Goal: Communication & Community: Answer question/provide support

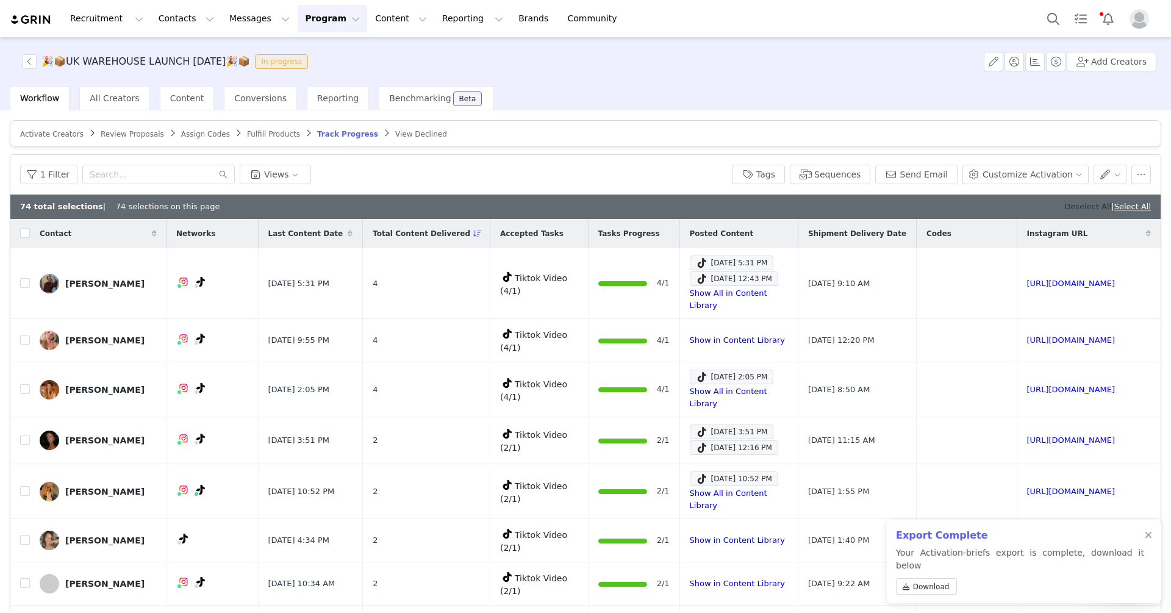
click at [1064, 206] on link "Deselect All" at bounding box center [1087, 206] width 47 height 9
checkbox input "false"
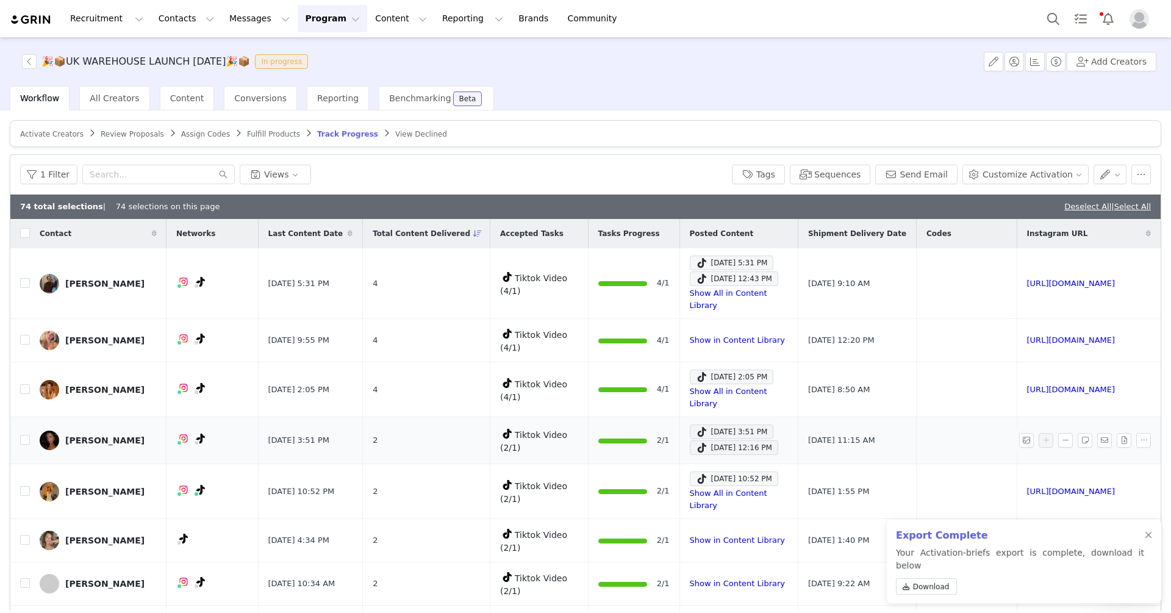
checkbox input "false"
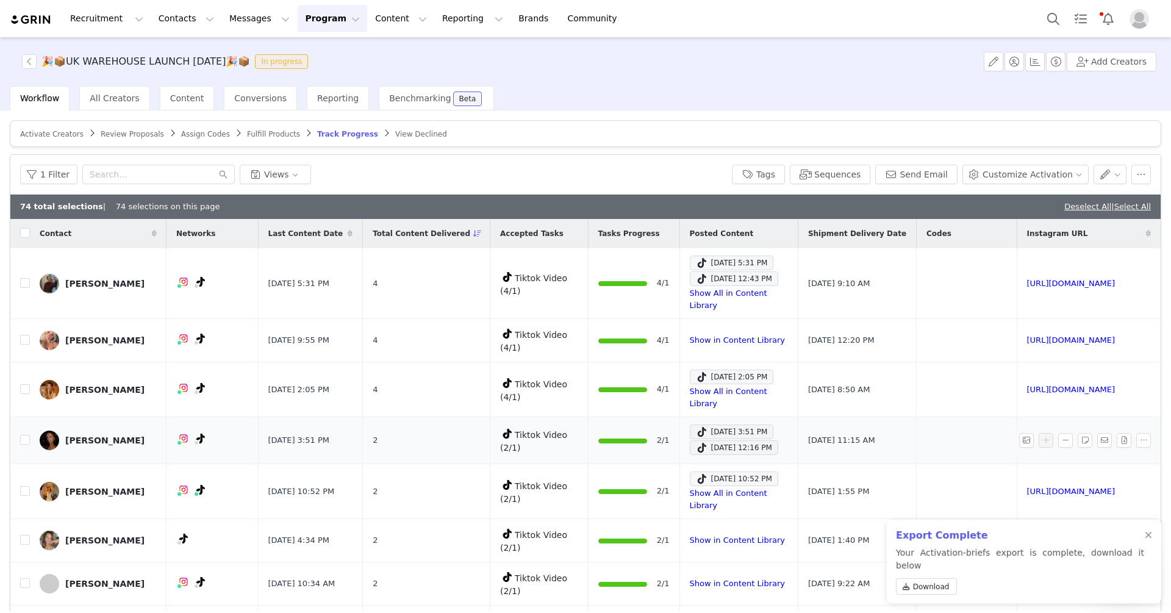
checkbox input "false"
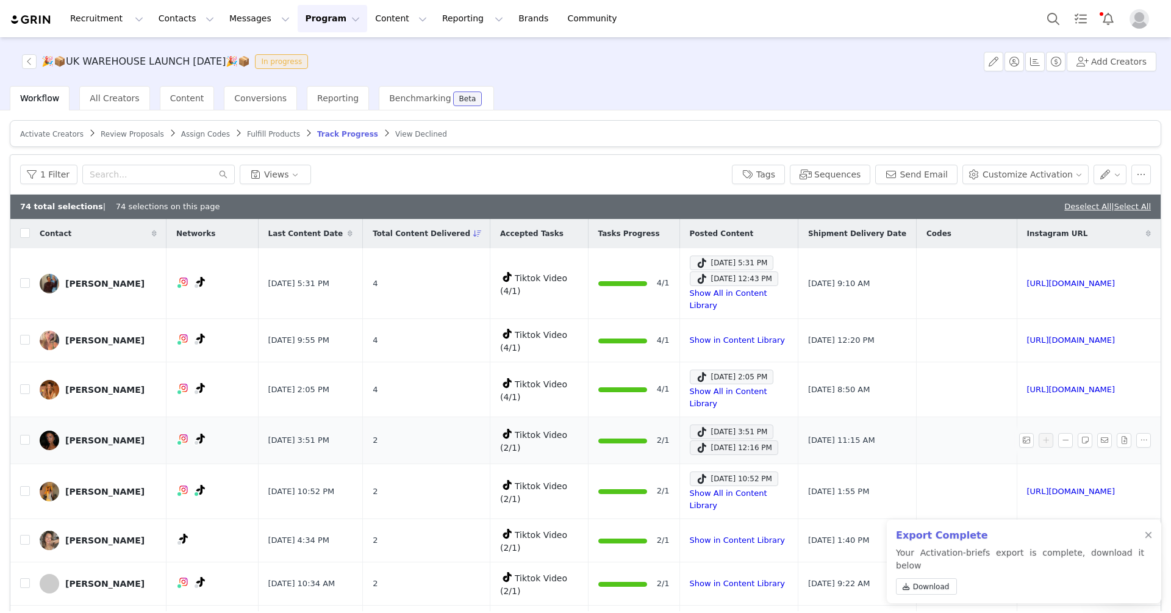
checkbox input "false"
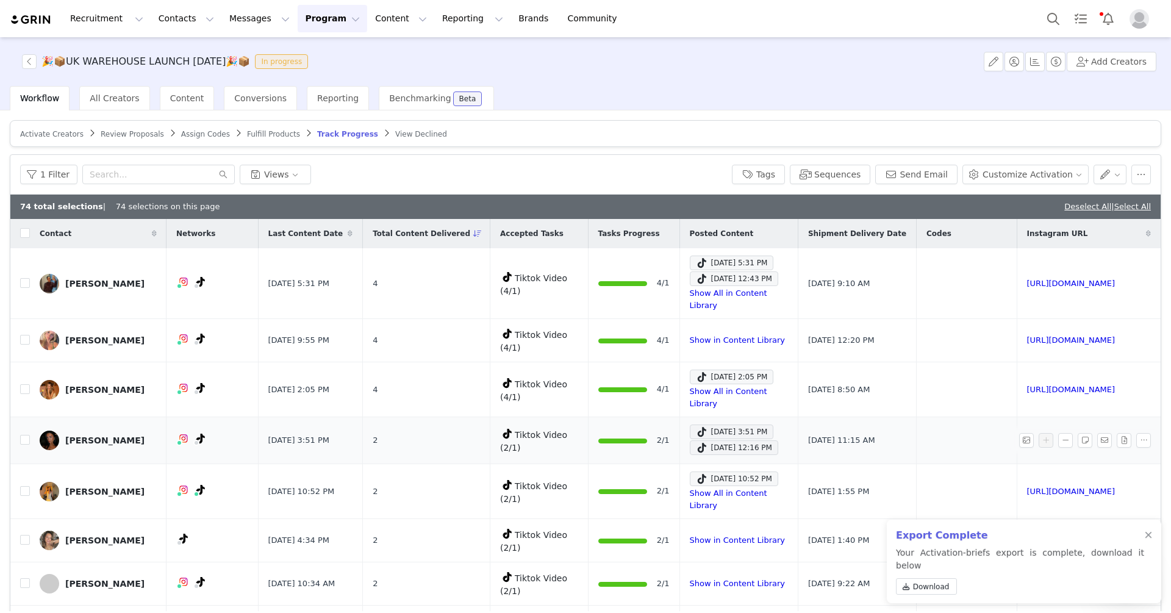
checkbox input "false"
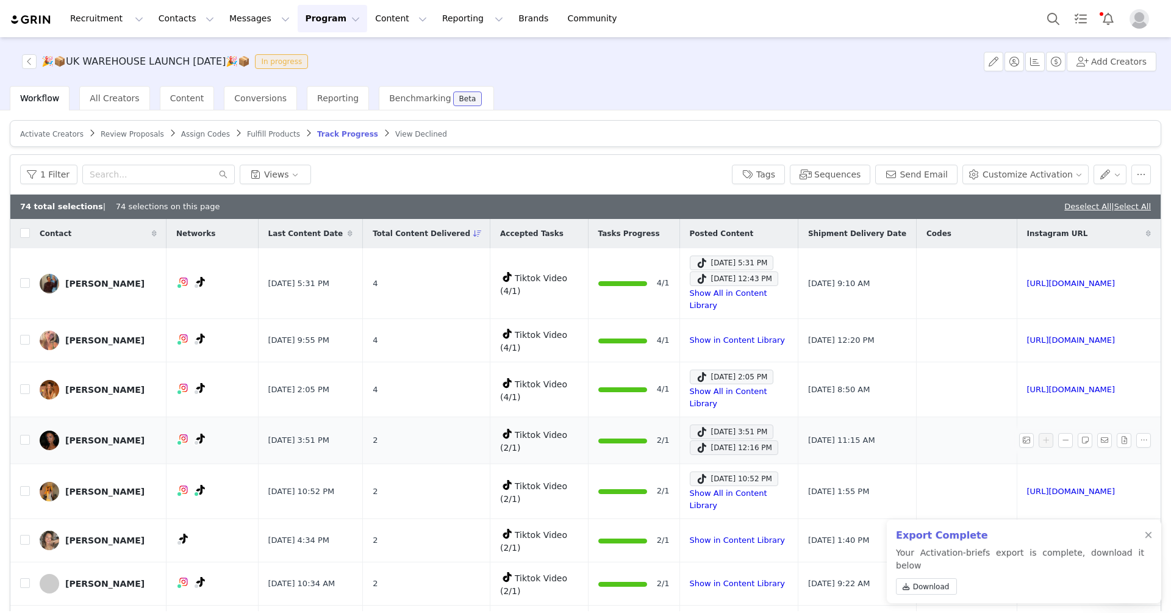
checkbox input "false"
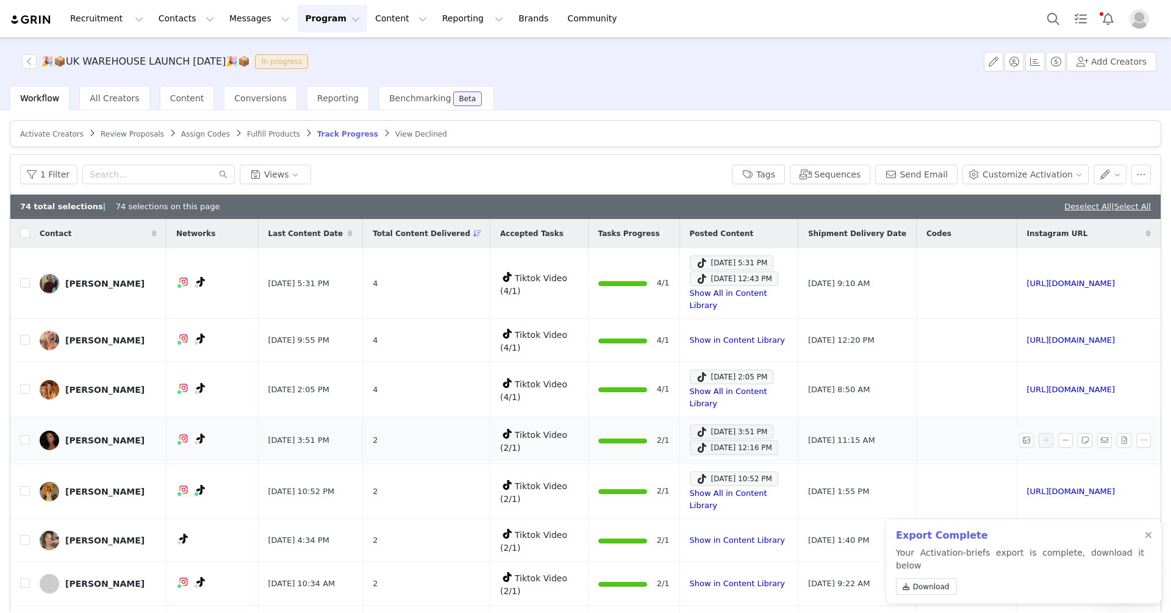
checkbox input "false"
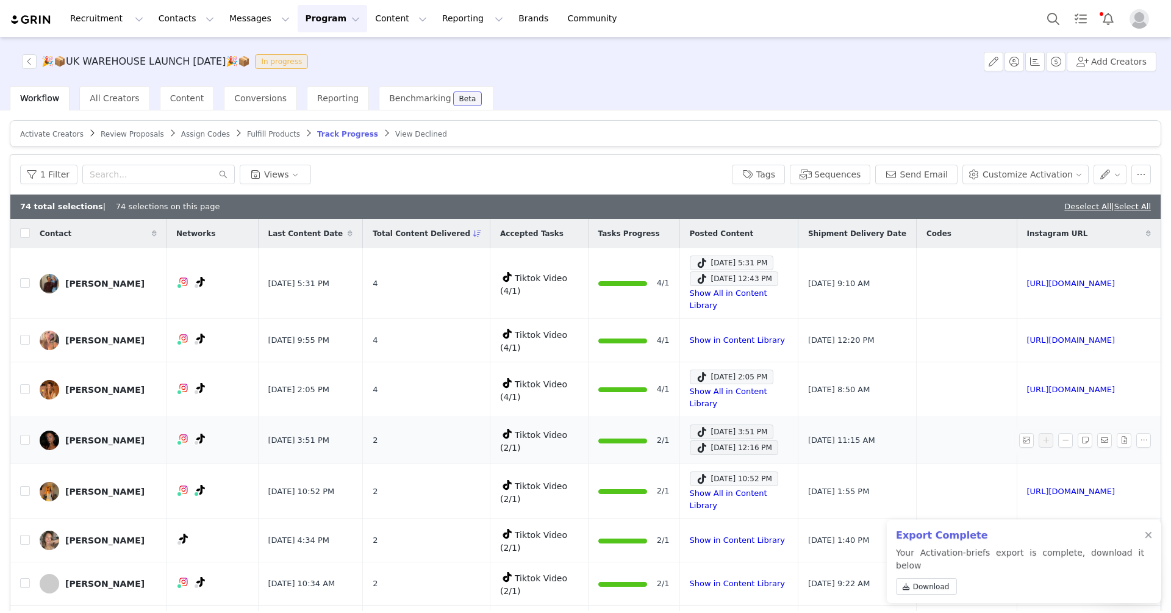
checkbox input "false"
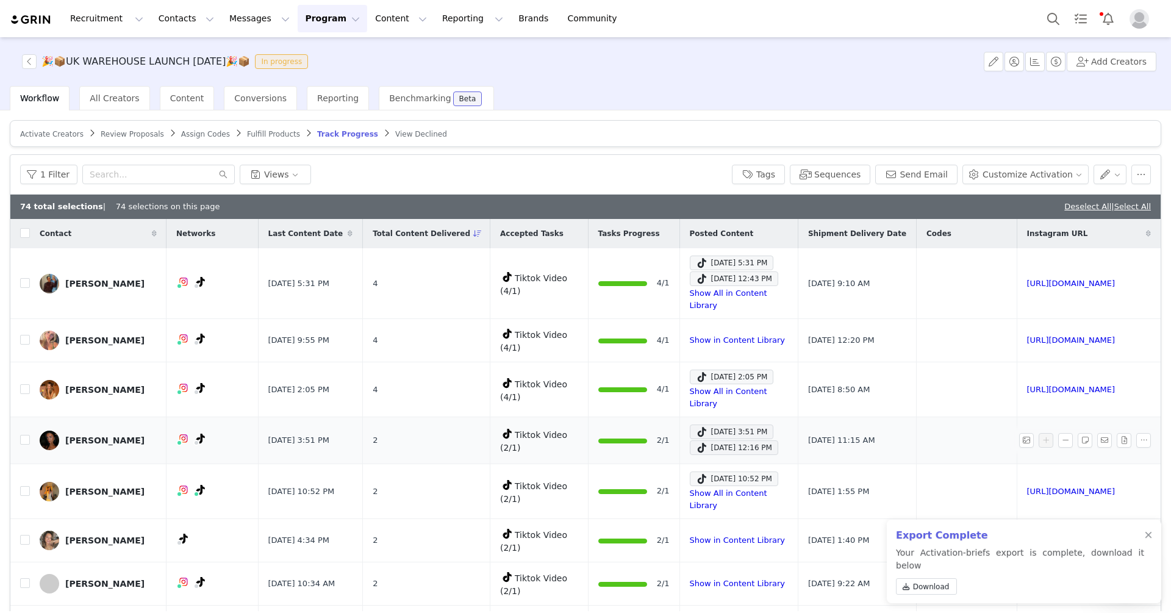
checkbox input "false"
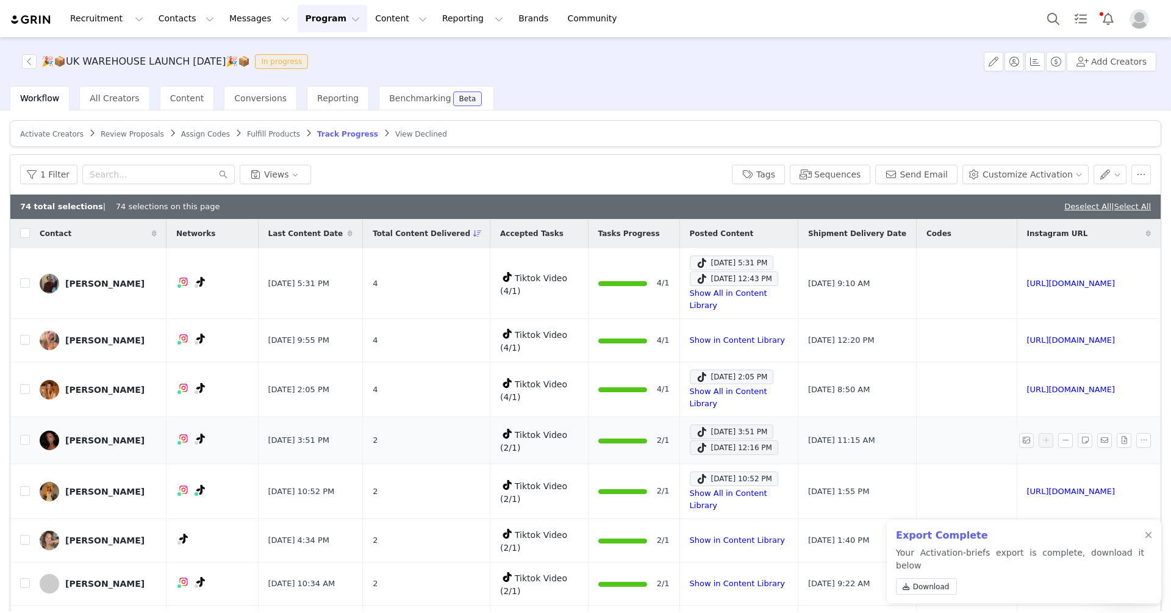
checkbox input "false"
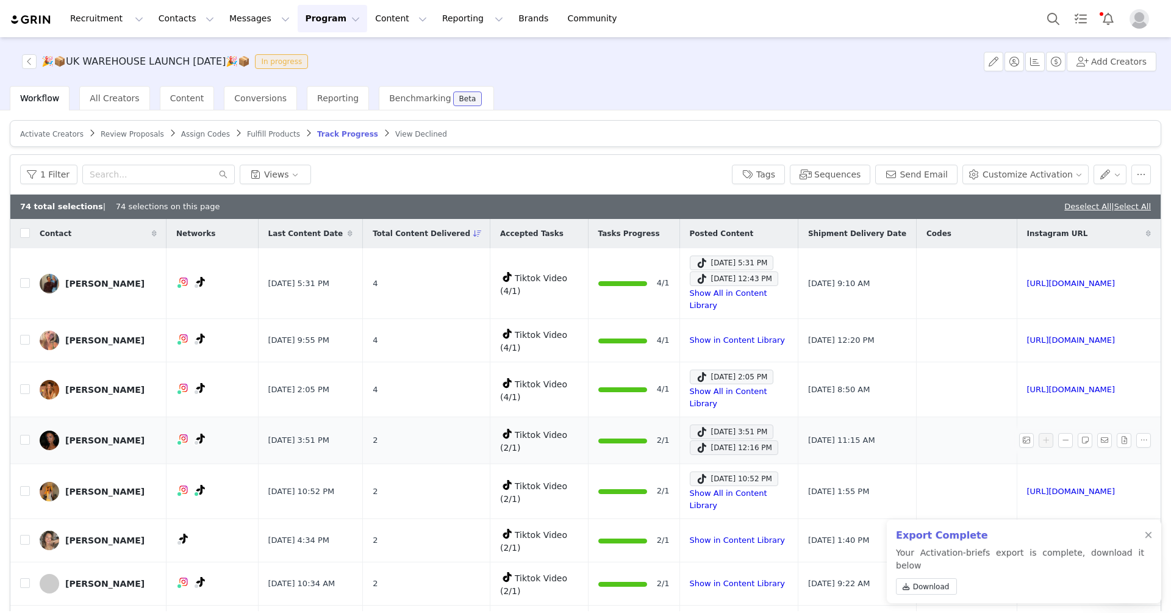
checkbox input "false"
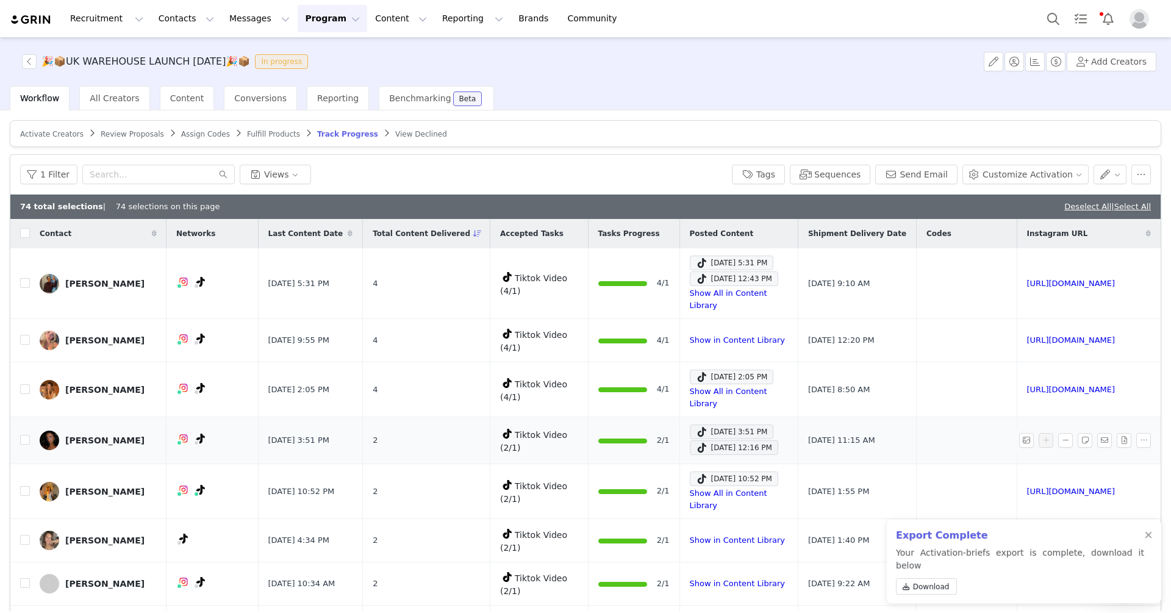
checkbox input "false"
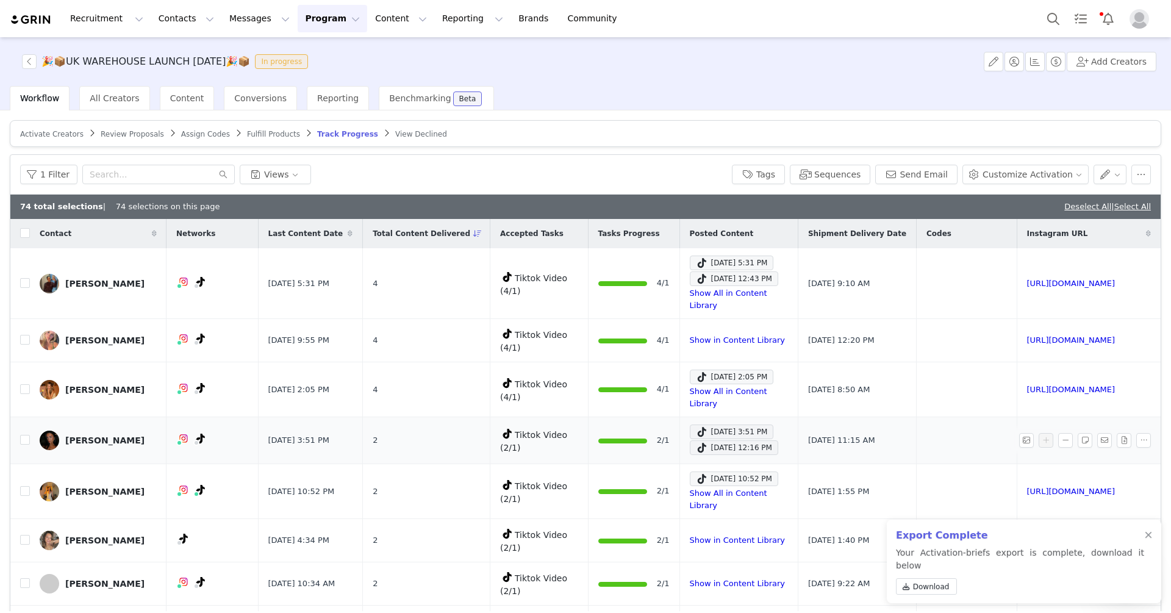
checkbox input "false"
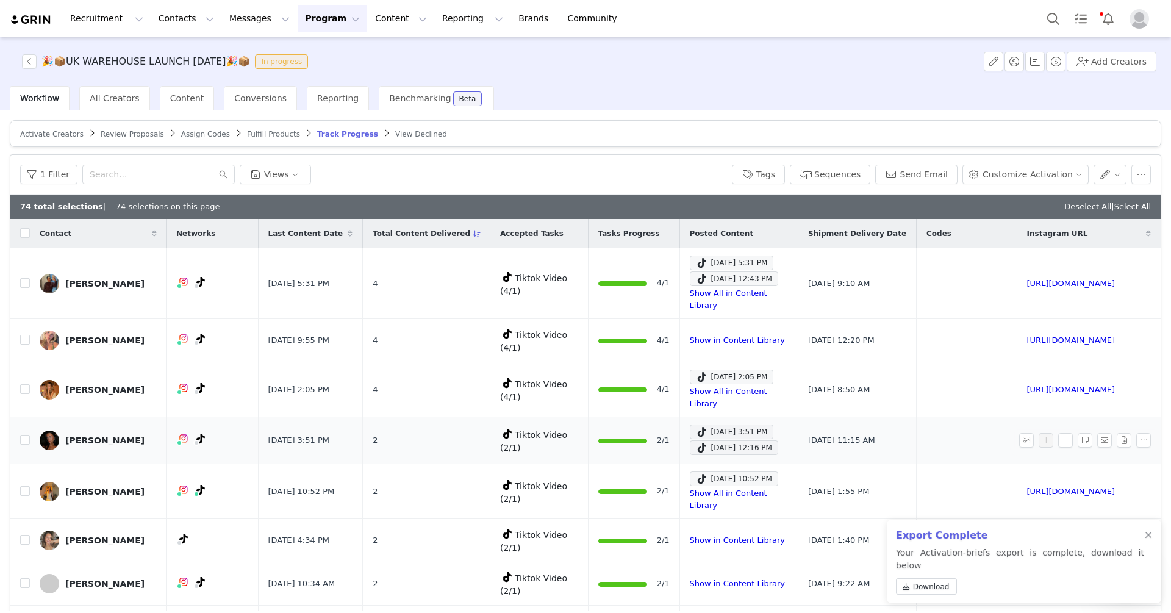
checkbox input "false"
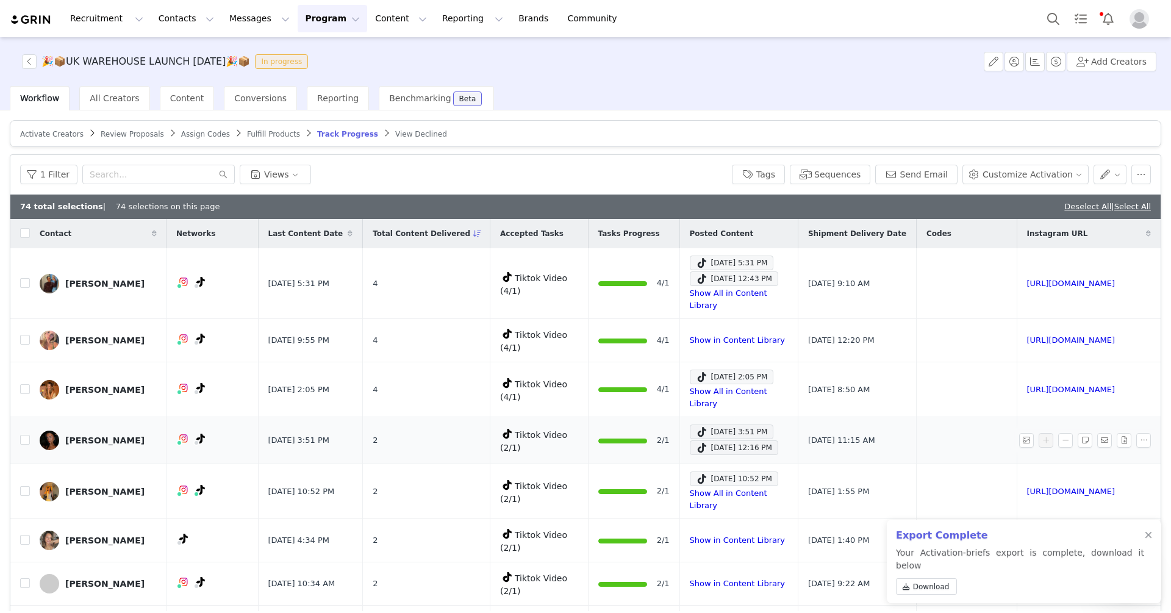
checkbox input "false"
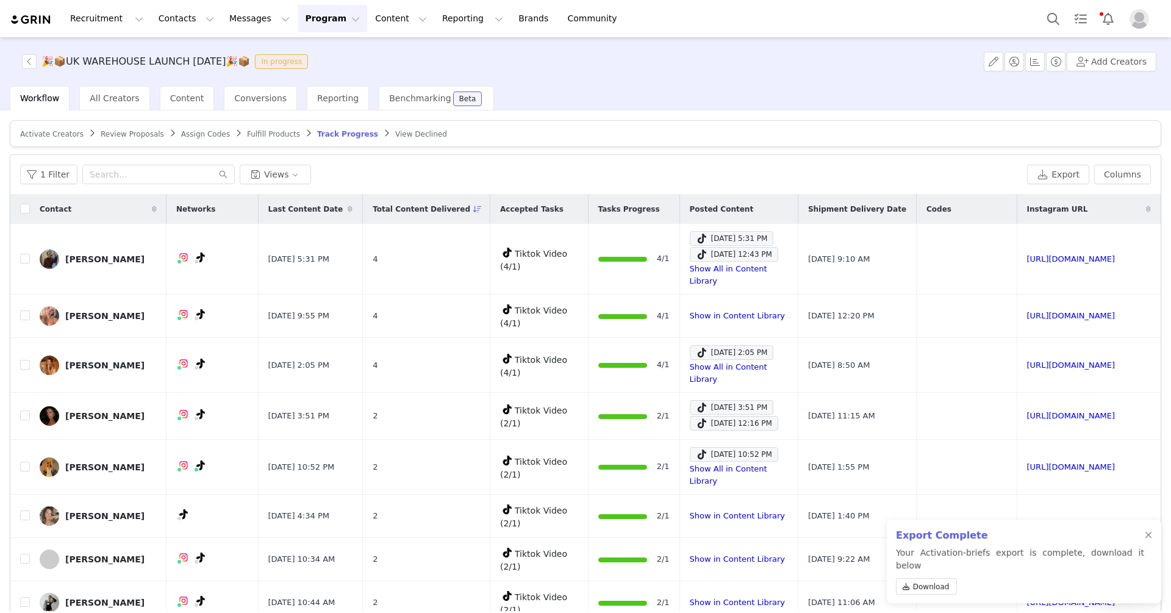
click at [1144, 547] on div "Export Complete Your Activation-briefs export is complete, download it below Do…" at bounding box center [1024, 562] width 274 height 84
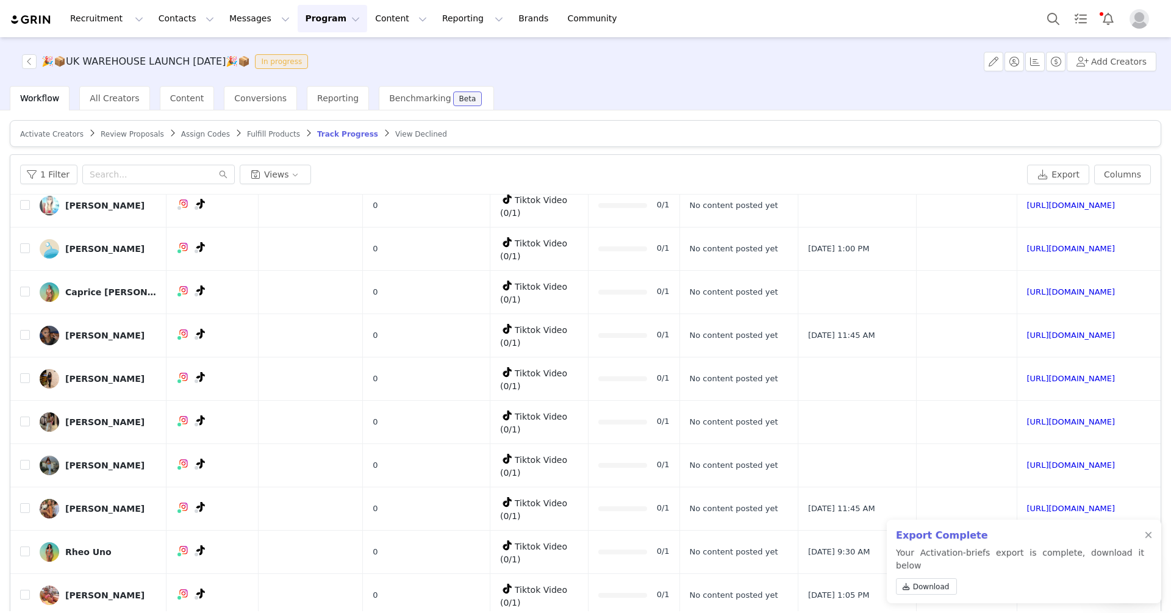
scroll to position [1830, 0]
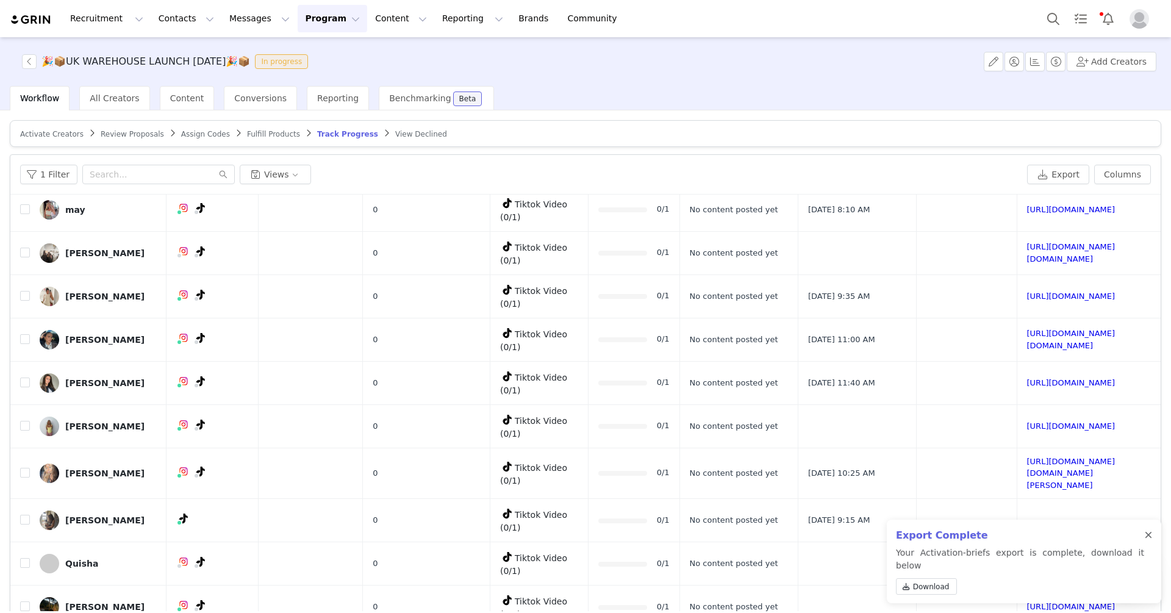
click at [1149, 540] on div at bounding box center [1148, 536] width 7 height 10
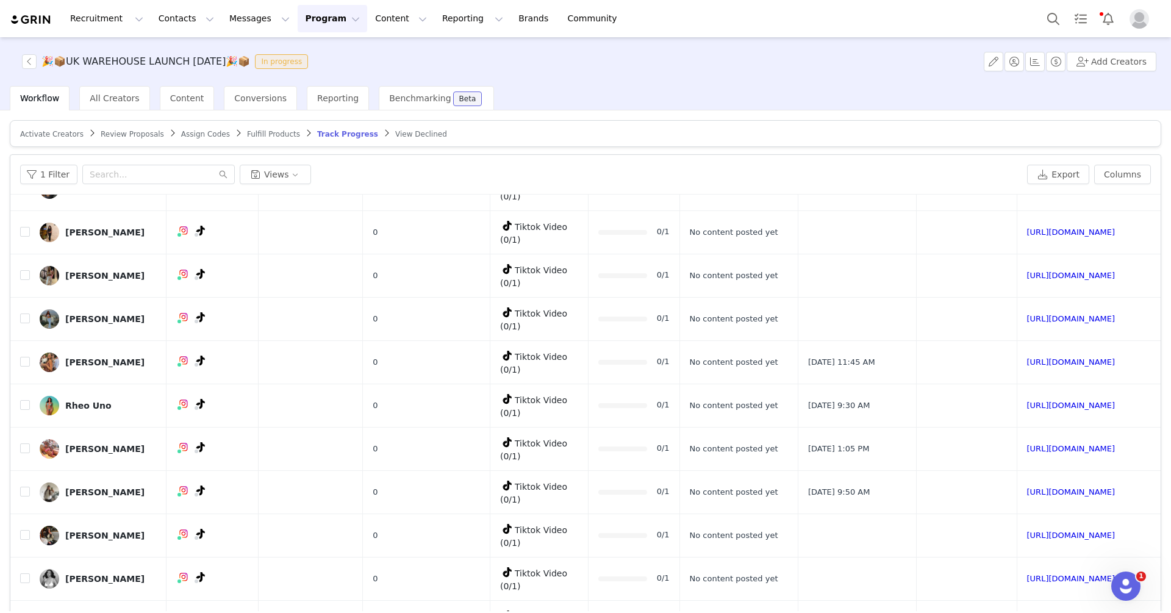
scroll to position [805, 0]
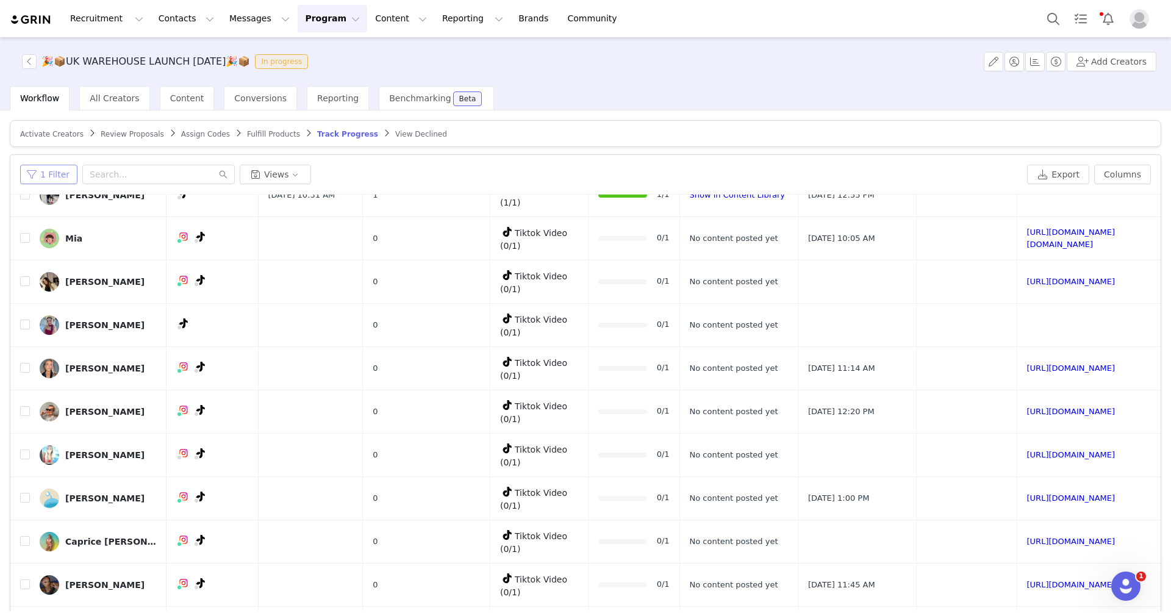
click at [60, 165] on button "1 Filter" at bounding box center [48, 175] width 57 height 20
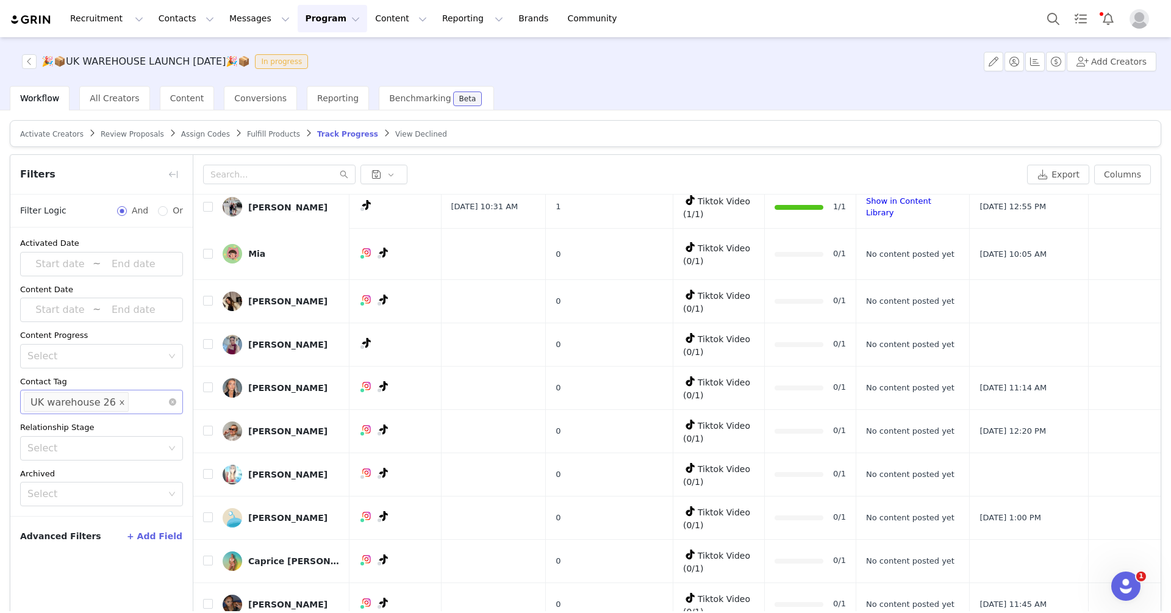
click at [120, 400] on icon "icon: close" at bounding box center [122, 402] width 4 height 4
click at [121, 400] on div "Select" at bounding box center [95, 402] width 137 height 12
type input "27"
click at [100, 464] on li "UK warehouse 27" at bounding box center [101, 467] width 163 height 20
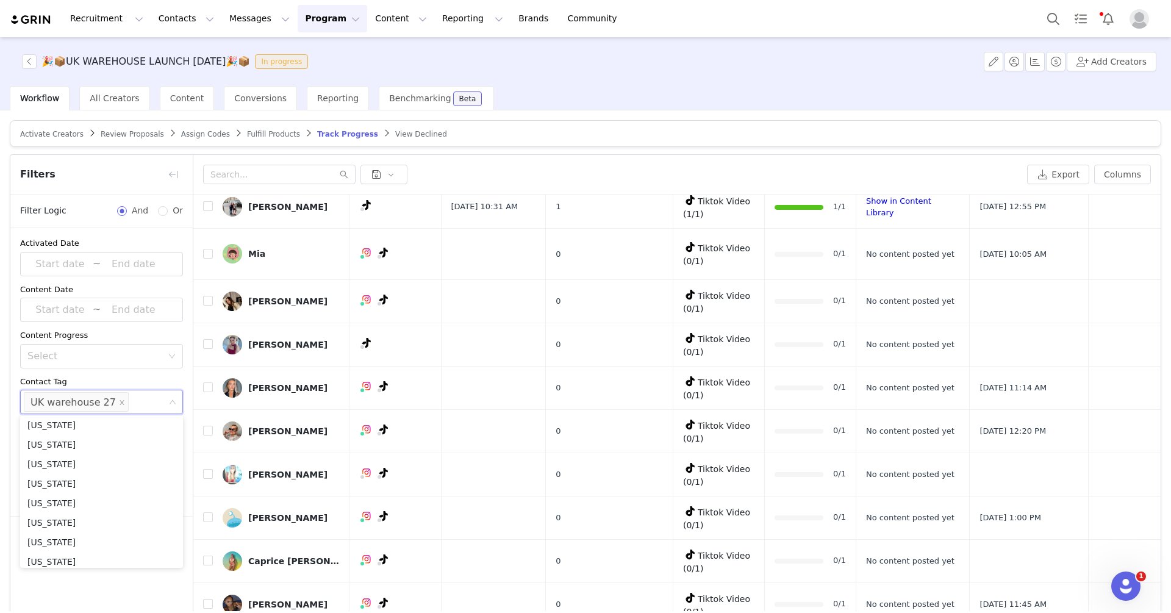
click at [133, 379] on div "Contact Tag" at bounding box center [101, 382] width 163 height 12
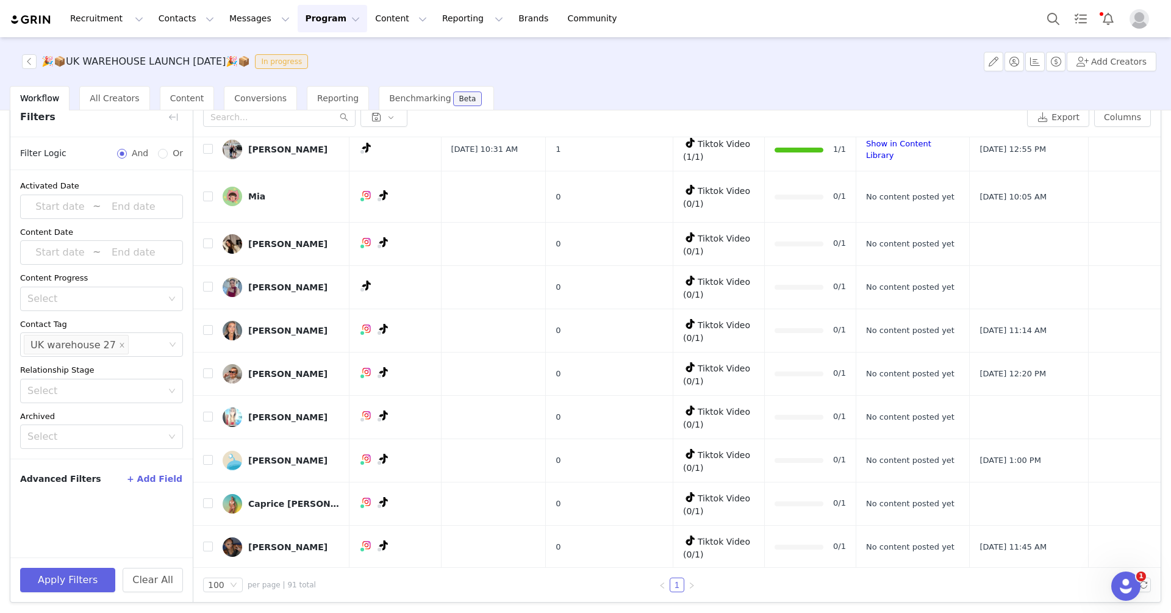
click at [88, 597] on div "Apply Filters Clear All" at bounding box center [101, 580] width 182 height 45
click at [87, 587] on button "Apply Filters" at bounding box center [67, 580] width 95 height 24
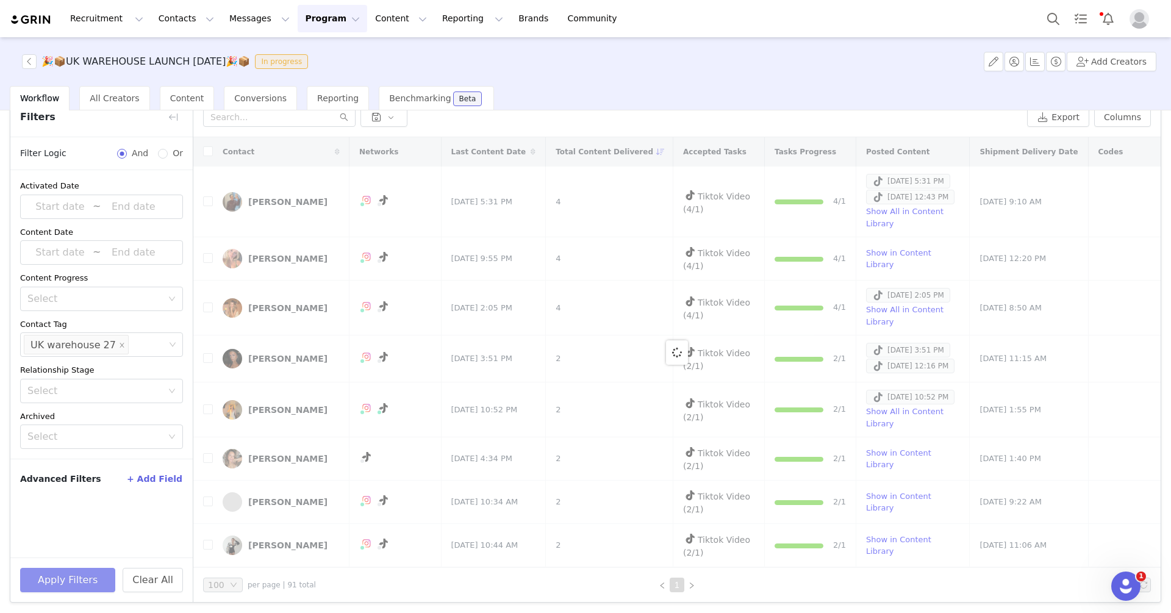
scroll to position [0, 0]
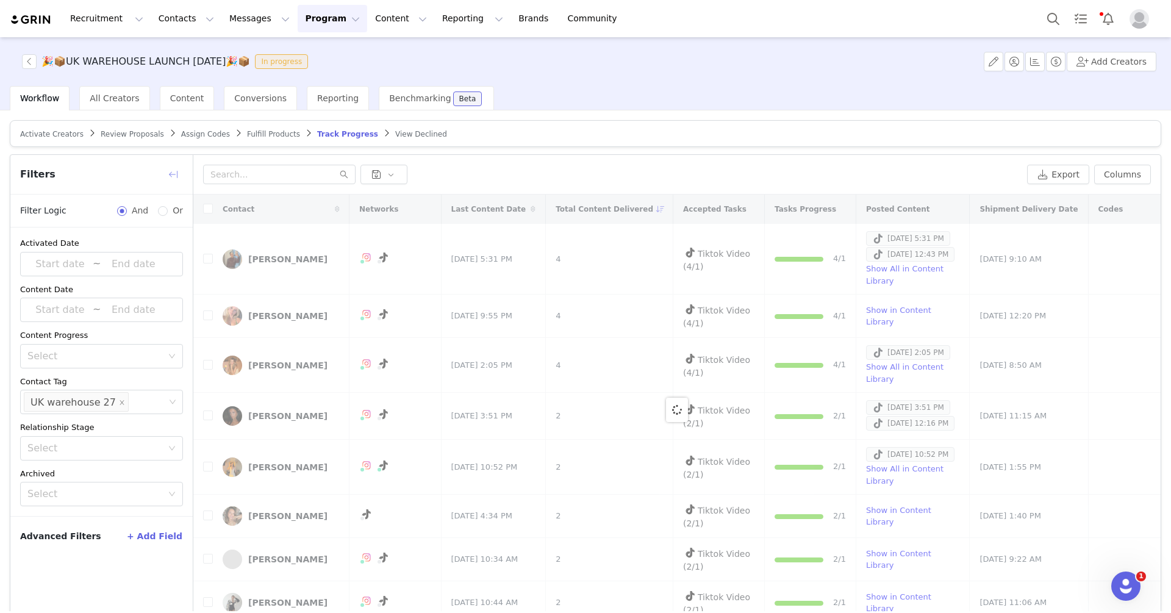
click at [181, 172] on button "button" at bounding box center [173, 175] width 20 height 20
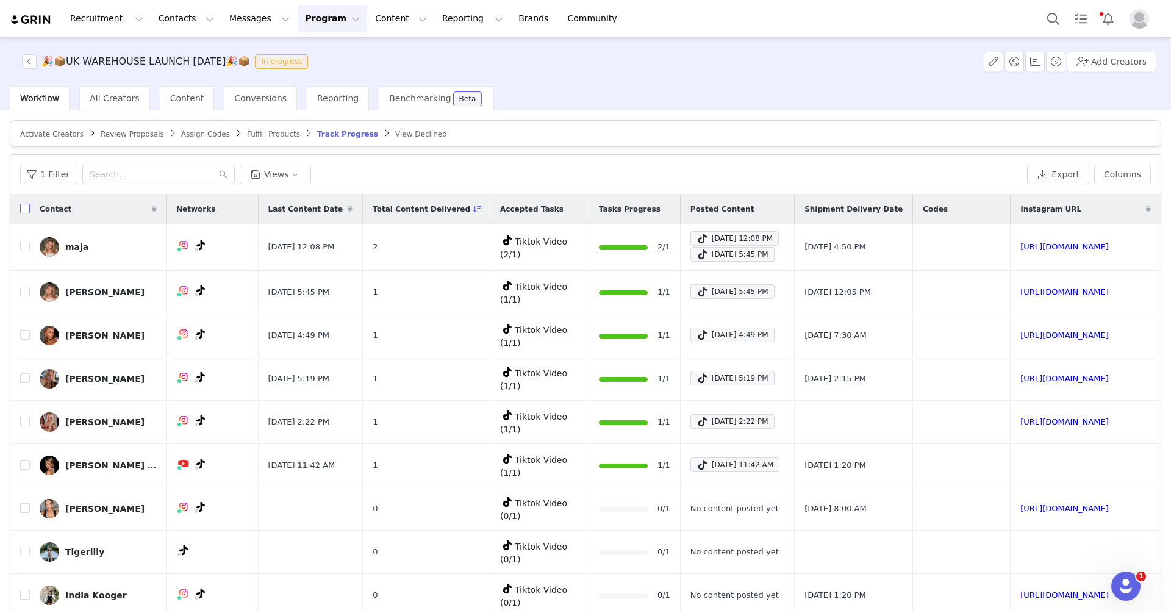
click at [24, 210] on input "checkbox" at bounding box center [25, 209] width 10 height 10
checkbox input "true"
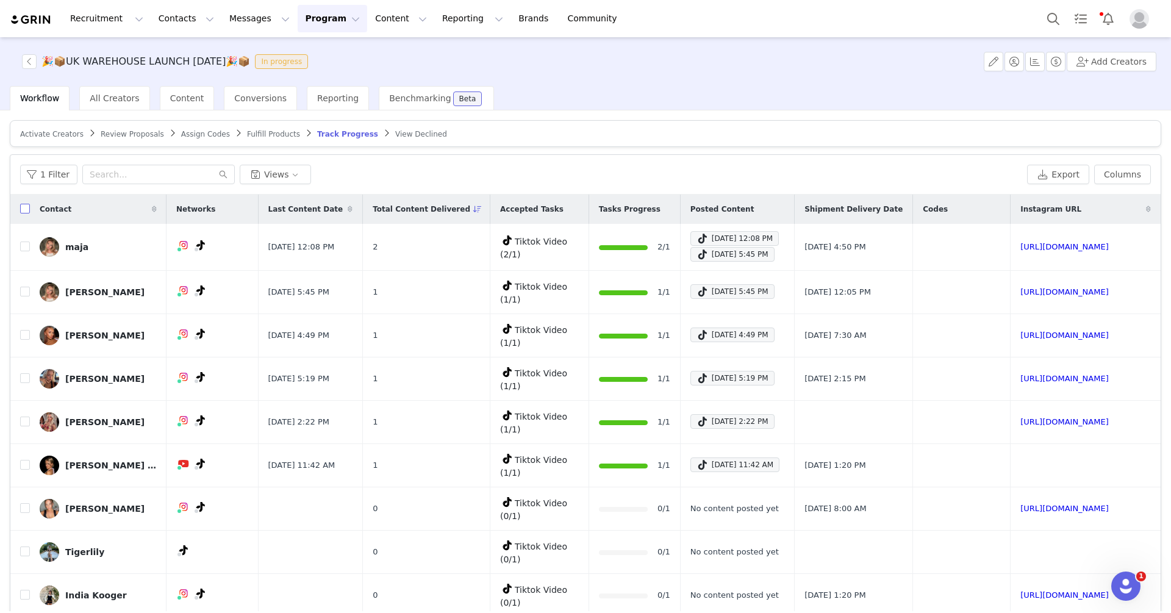
checkbox input "true"
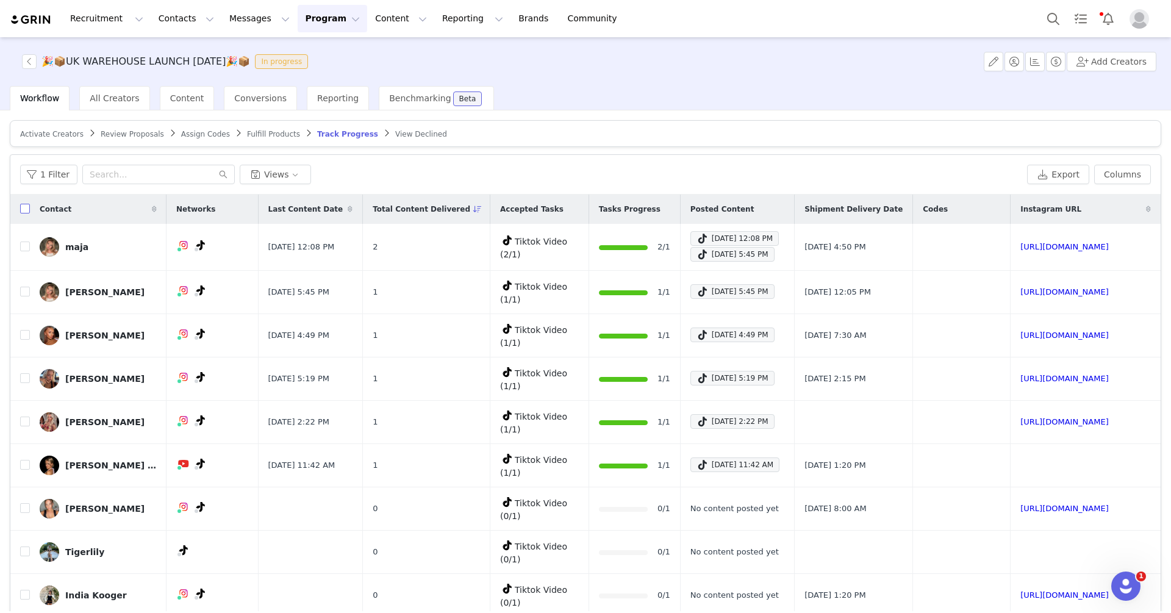
checkbox input "true"
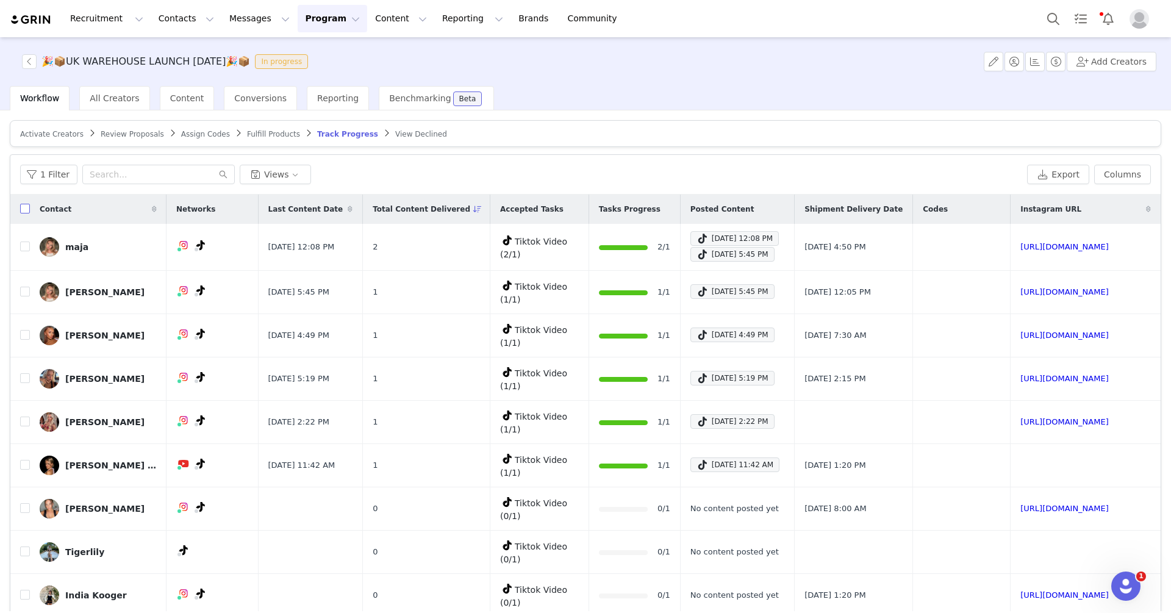
checkbox input "true"
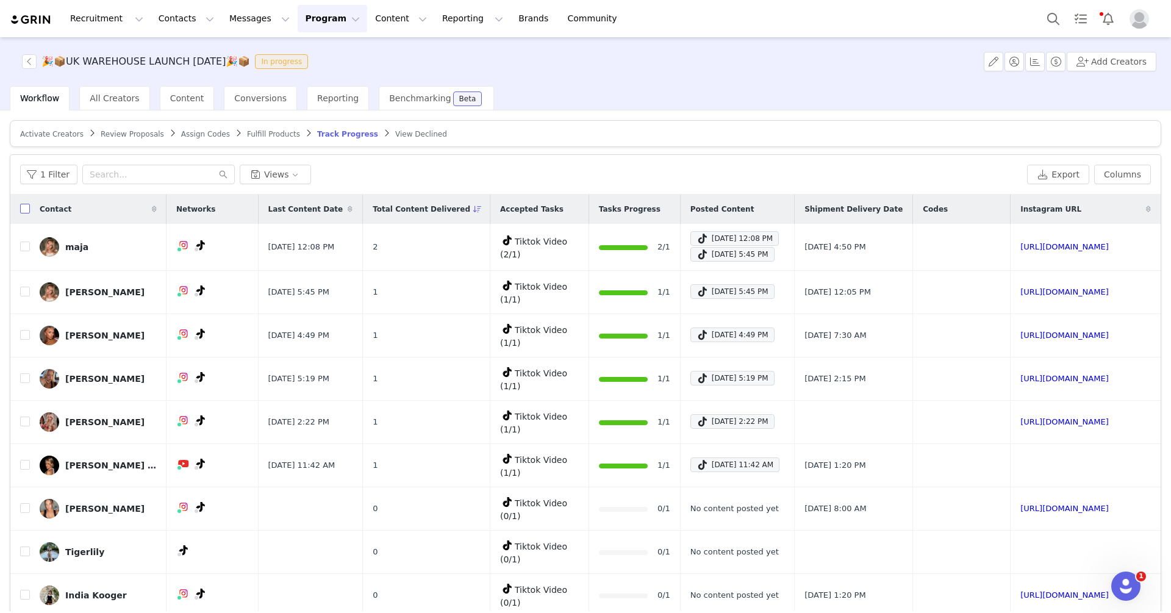
checkbox input "true"
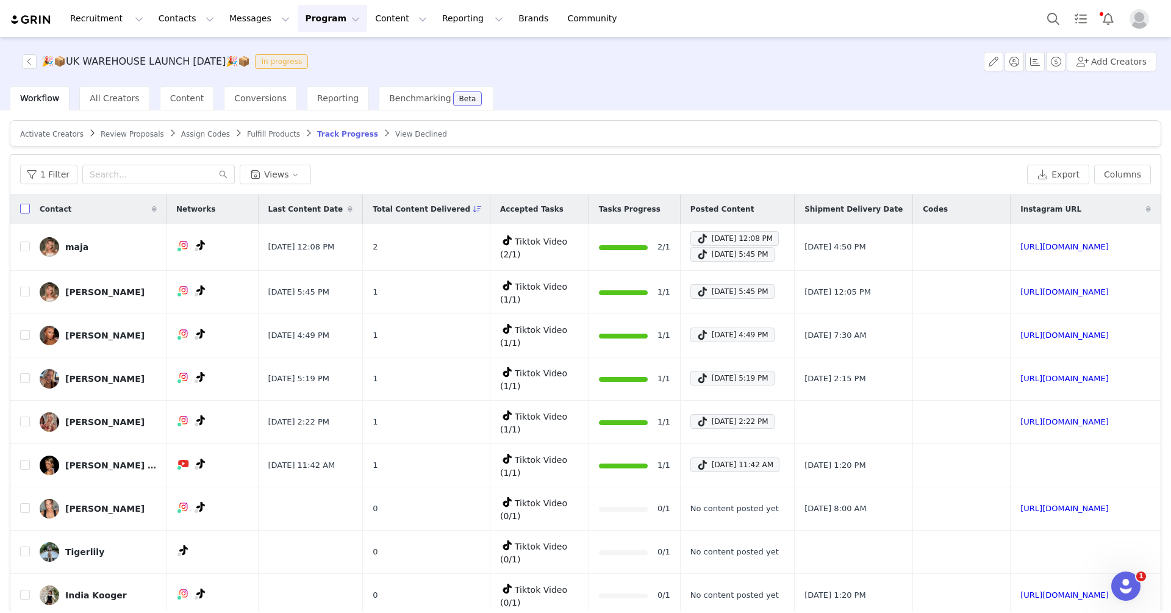
checkbox input "true"
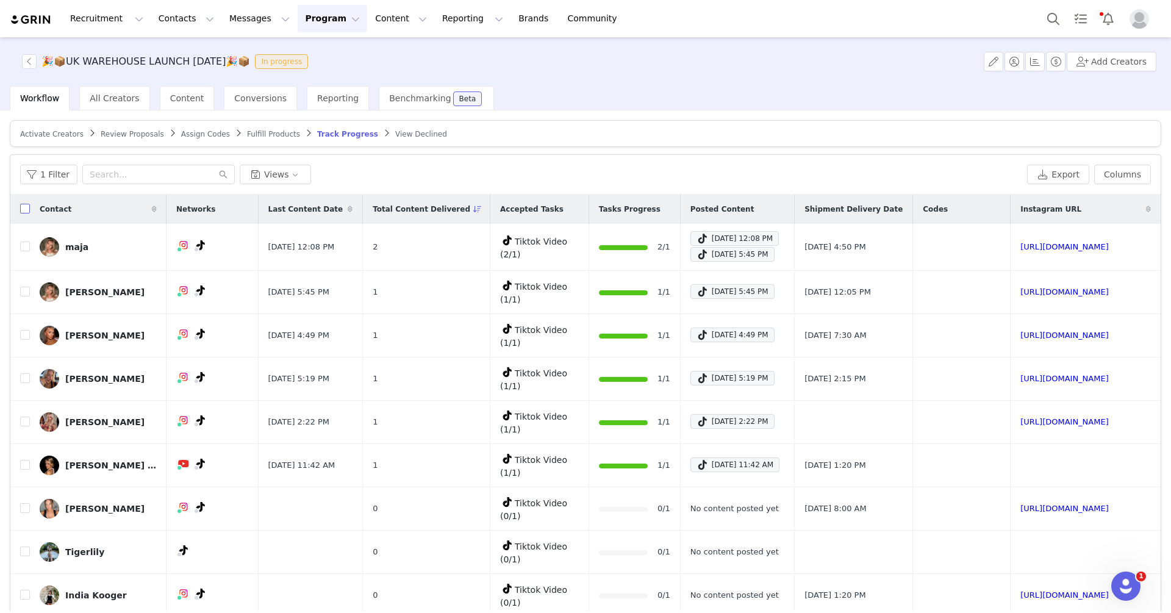
checkbox input "true"
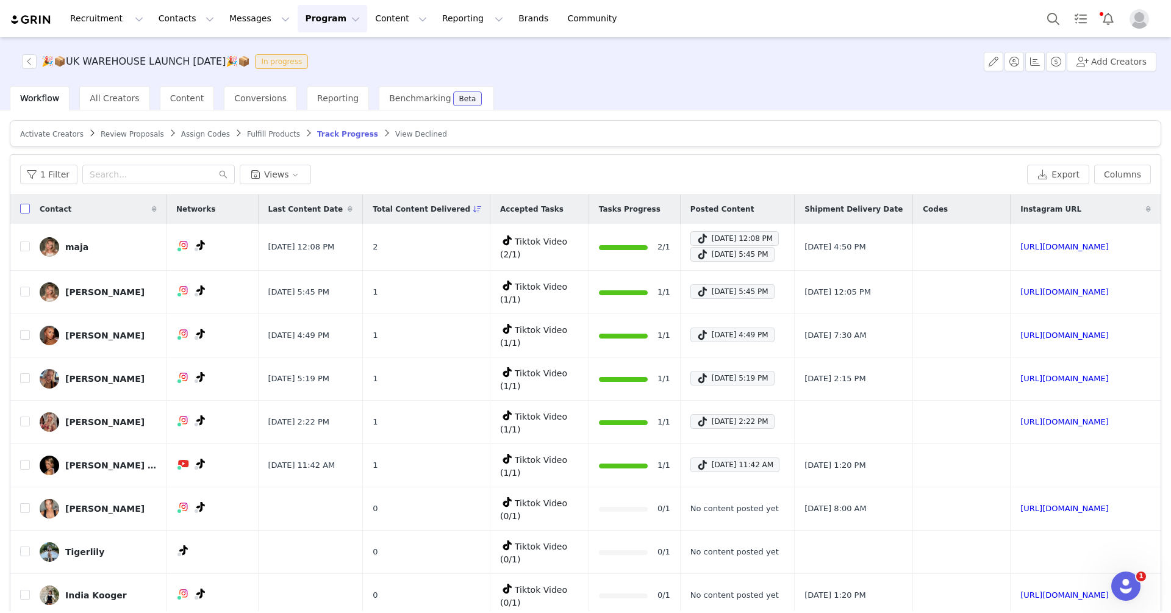
checkbox input "true"
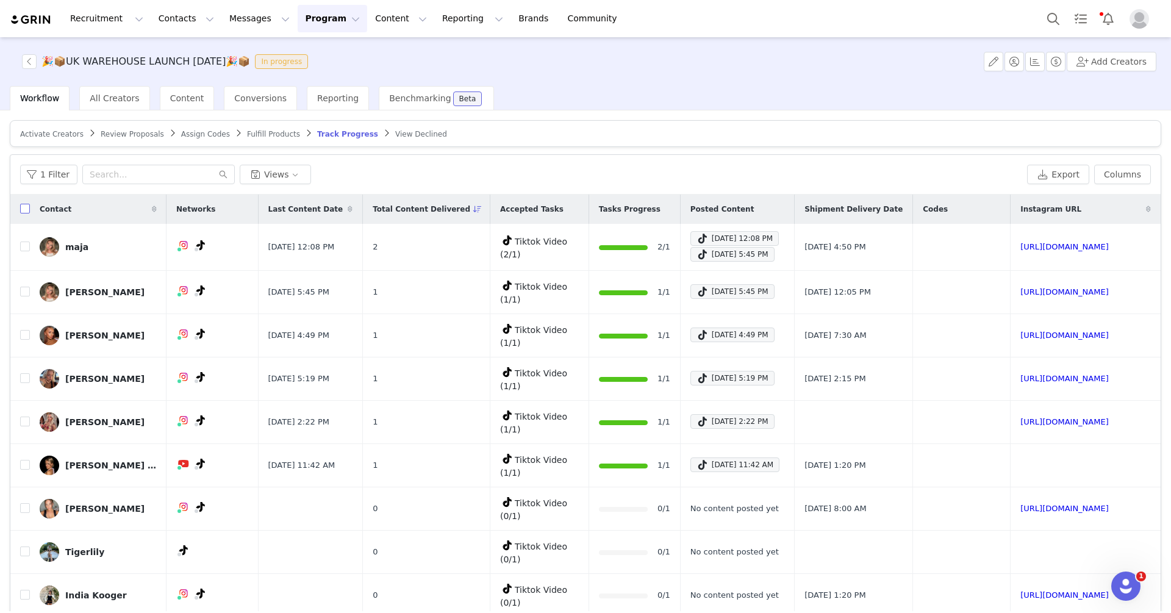
checkbox input "true"
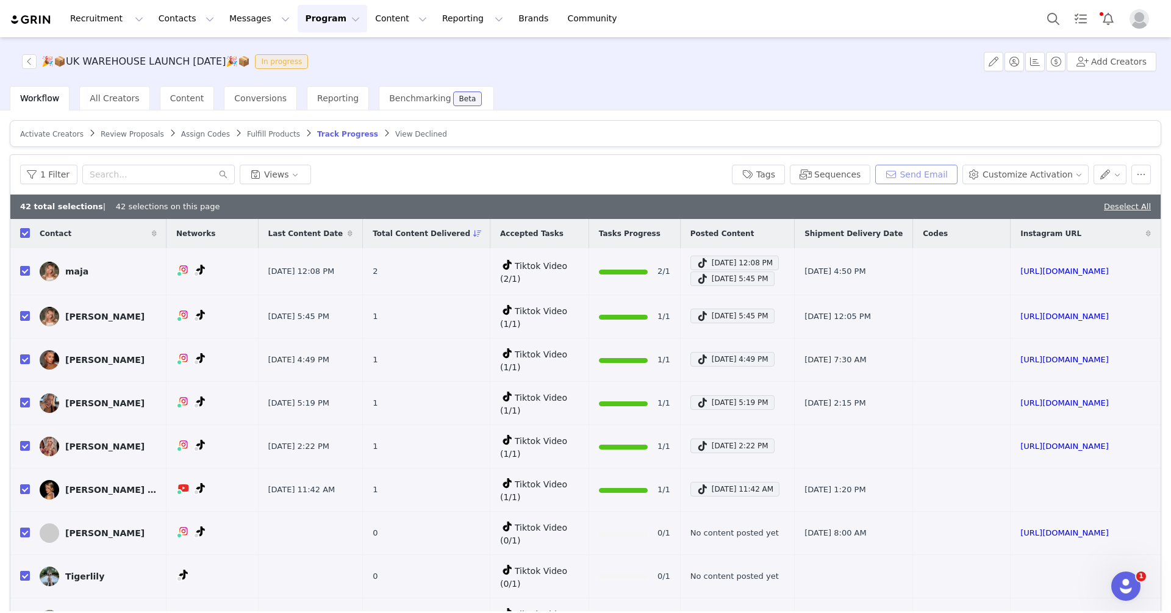
click at [926, 171] on button "Send Email" at bounding box center [916, 175] width 82 height 20
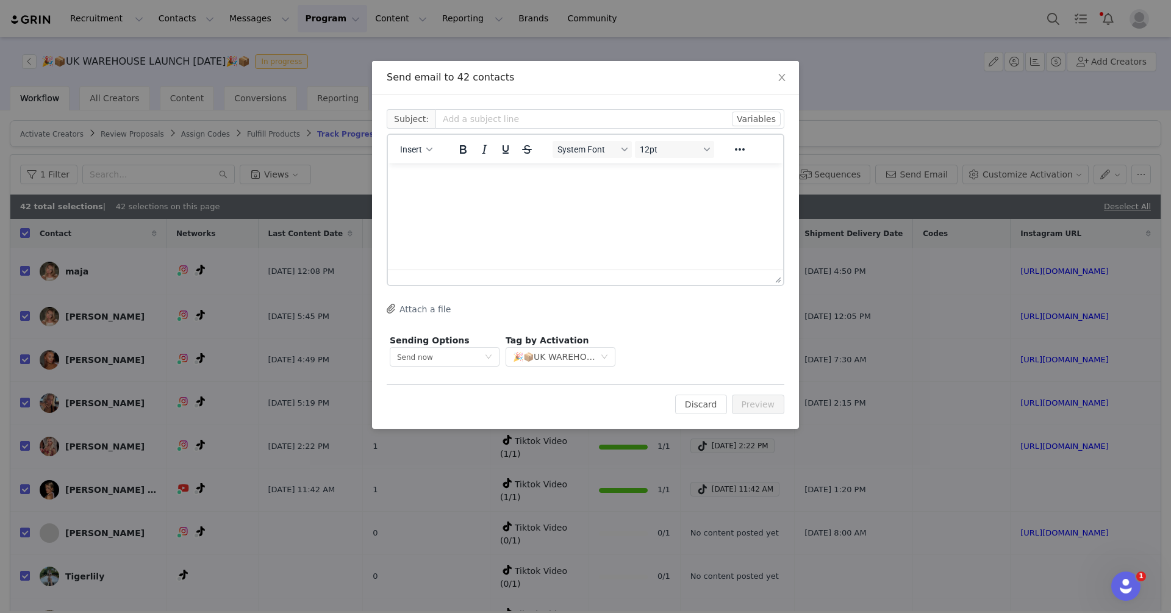
click at [589, 187] on html at bounding box center [585, 179] width 395 height 33
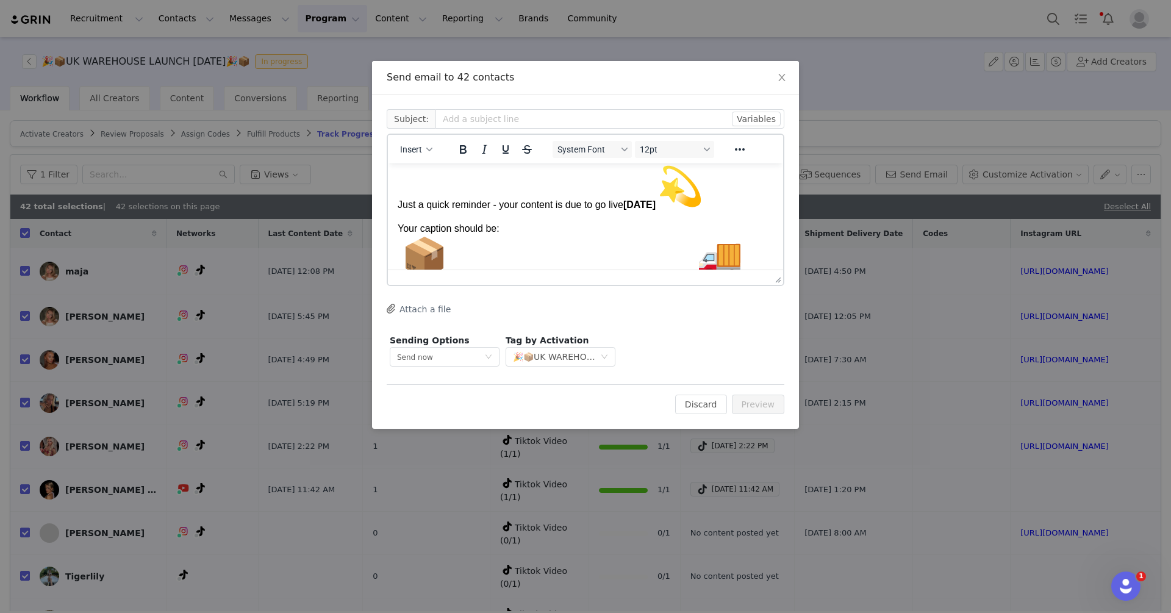
scroll to position [34, 0]
click at [725, 200] on p "Just a quick reminder - your content is due to go live [DATE]" at bounding box center [586, 186] width 376 height 48
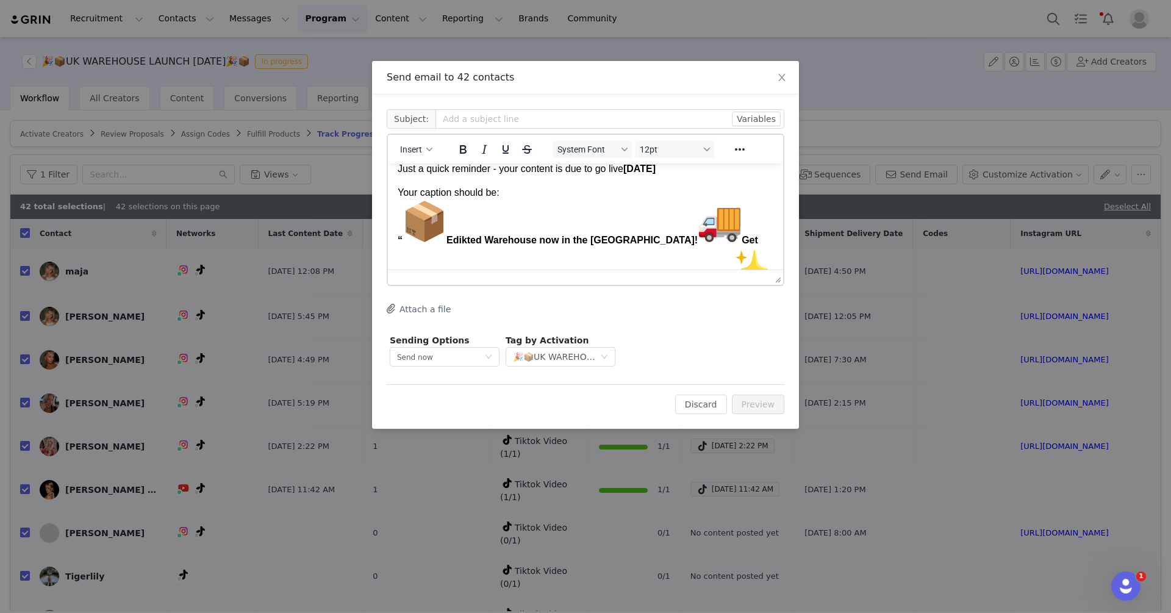
scroll to position [34, 0]
click at [445, 240] on img "📦" at bounding box center [425, 222] width 44 height 44
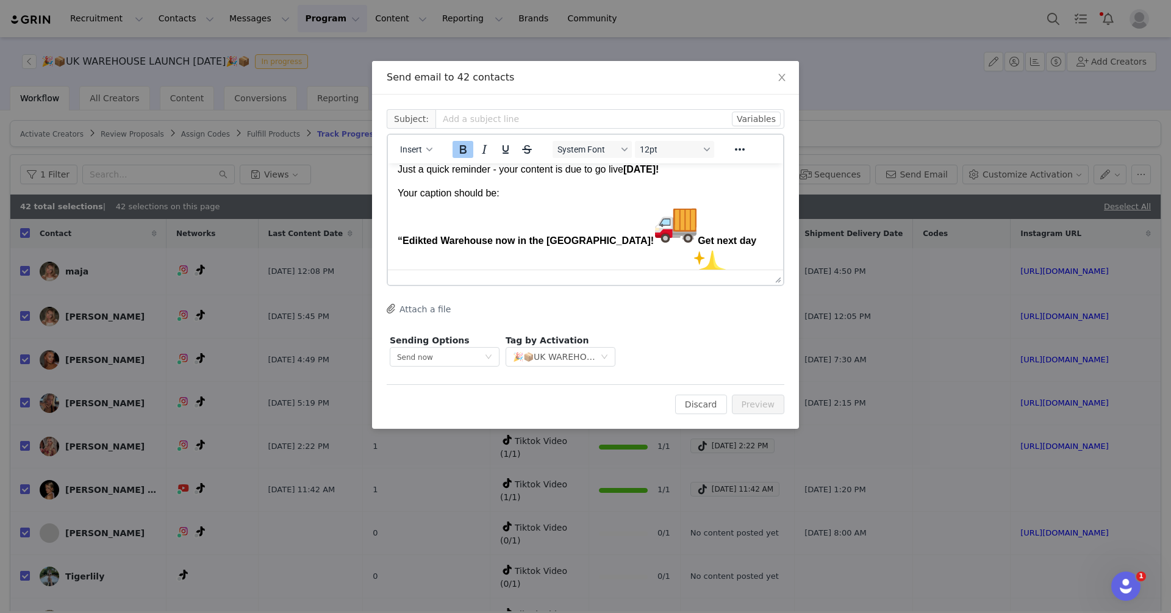
click at [616, 243] on strong "“ Edikted Warehouse now in the [GEOGRAPHIC_DATA]! Get next day delivery and eas…" at bounding box center [577, 271] width 359 height 72
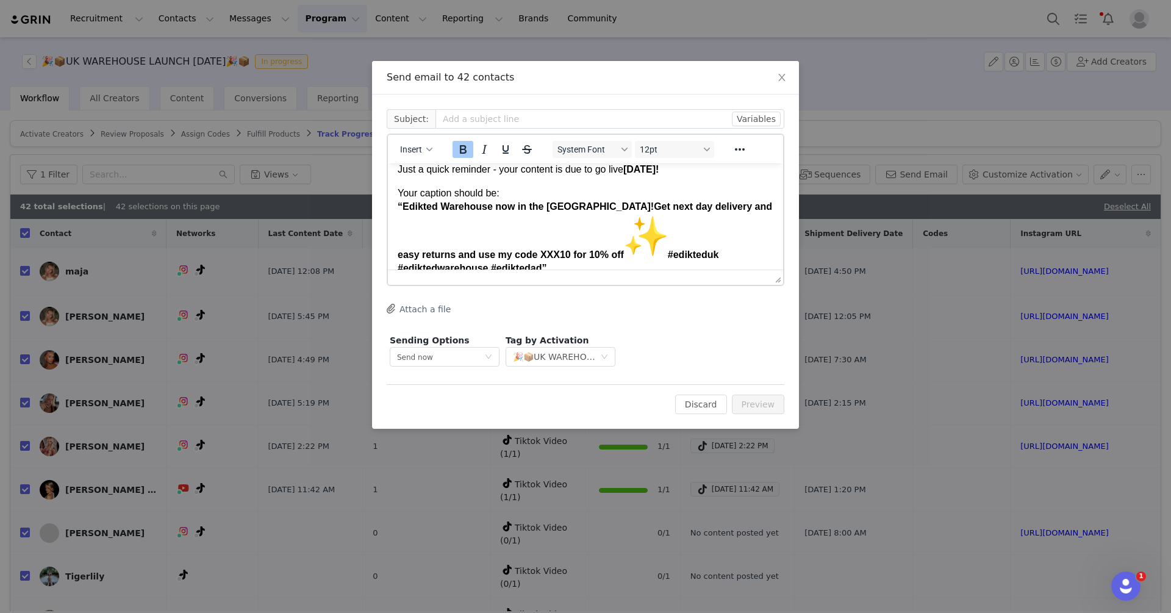
scroll to position [65, 0]
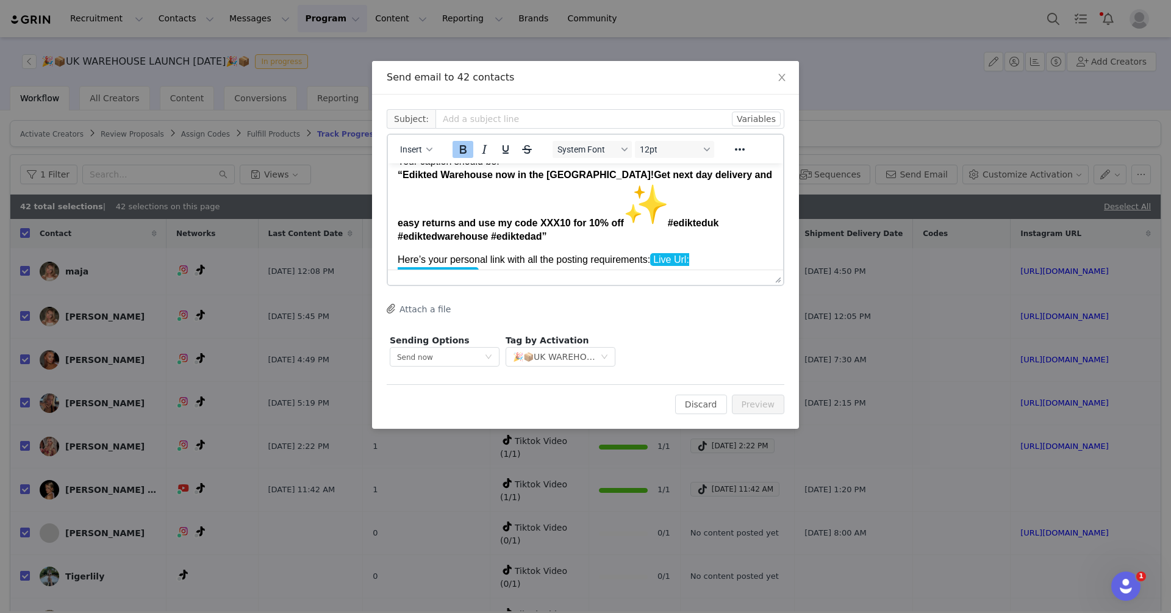
click at [624, 221] on img "✨" at bounding box center [646, 204] width 44 height 44
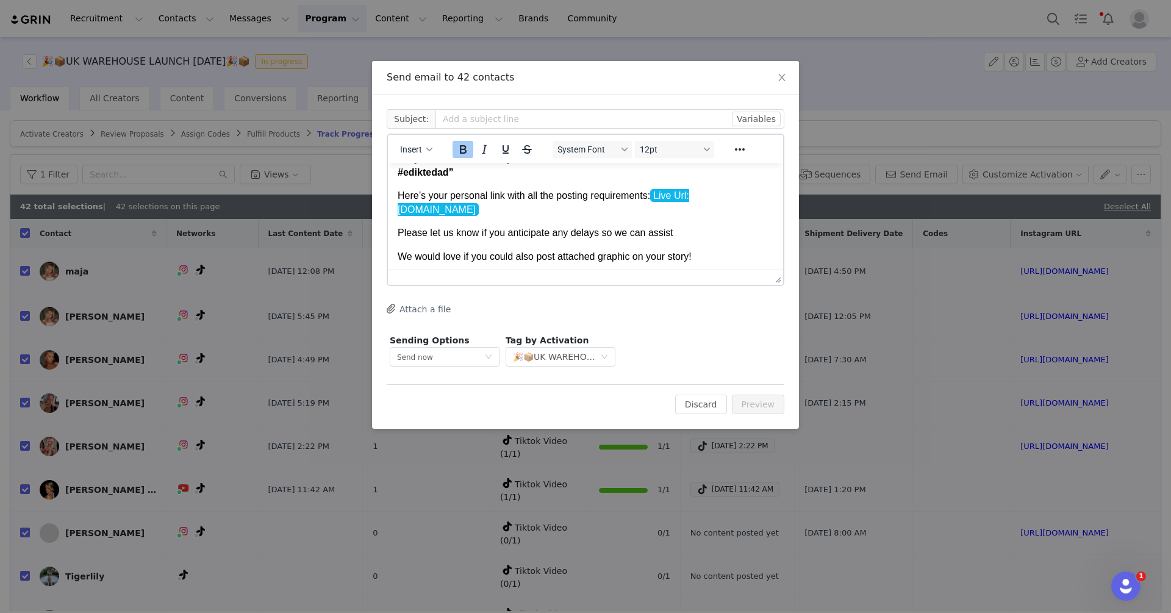
scroll to position [109, 0]
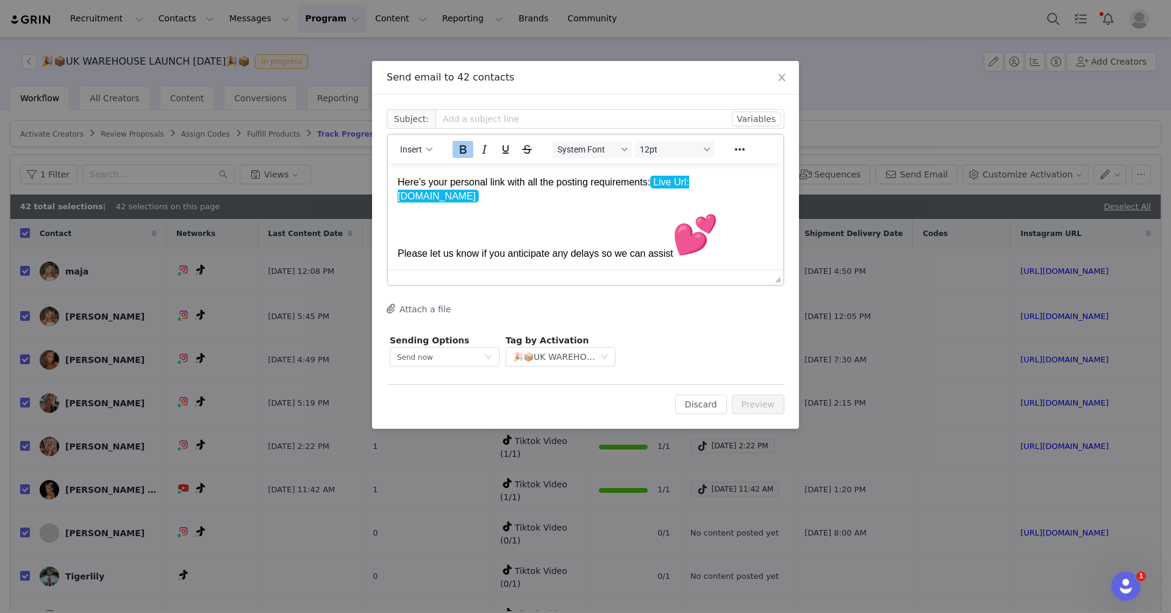
click at [725, 237] on p "Please let us know if you anticipate any delays so we can assist" at bounding box center [586, 237] width 376 height 48
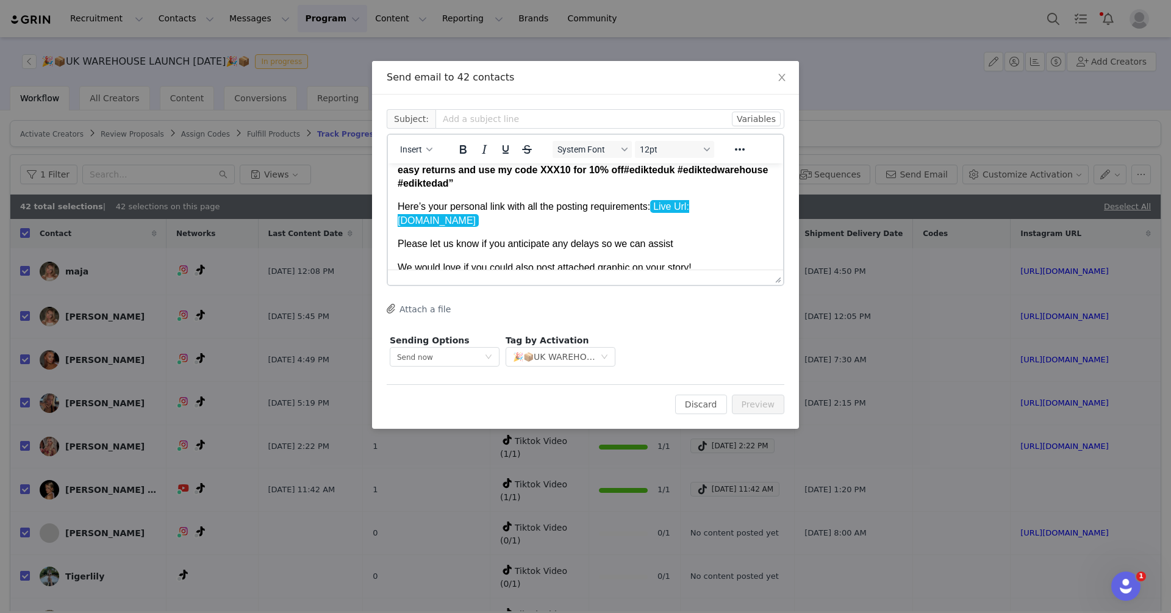
scroll to position [76, 0]
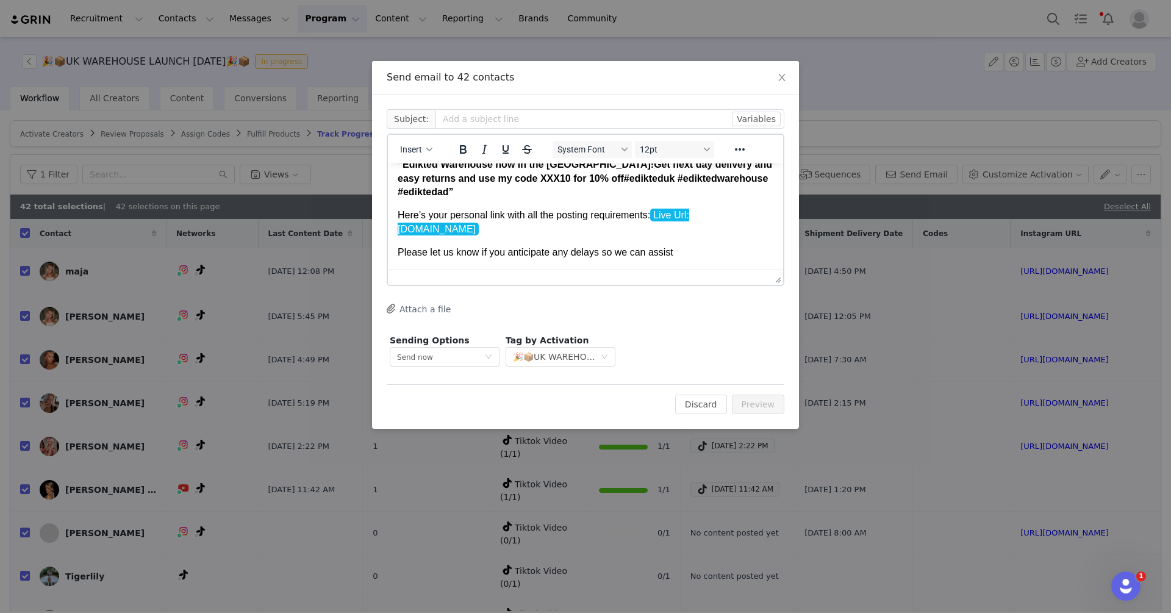
click at [523, 221] on p "Here’s your personal link with all the posting requirements: Live Url: [DOMAIN_…" at bounding box center [586, 222] width 376 height 27
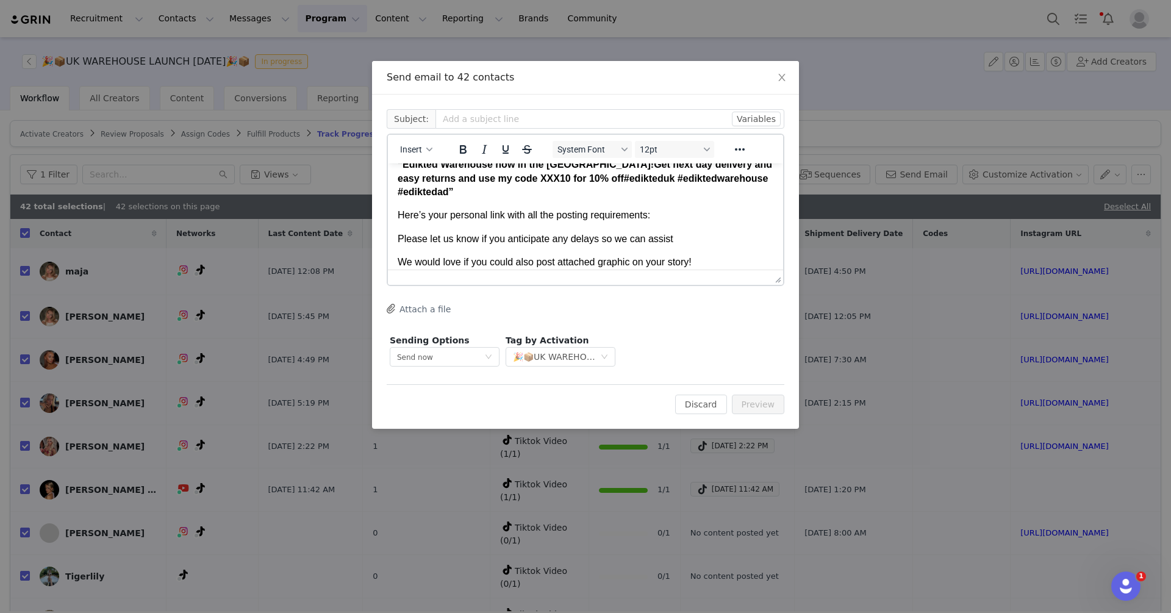
click at [418, 140] on div "Insert" at bounding box center [416, 149] width 57 height 24
click at [420, 145] on span "Insert" at bounding box center [411, 150] width 22 height 10
click at [684, 194] on body "Hey babe, Just a quick reminder - your content is due to go live [DATE]! Your c…" at bounding box center [586, 195] width 376 height 195
click at [672, 209] on p "Here’s your personal link with all the posting requirements:" at bounding box center [586, 215] width 376 height 13
click at [423, 146] on button "Insert" at bounding box center [416, 149] width 42 height 17
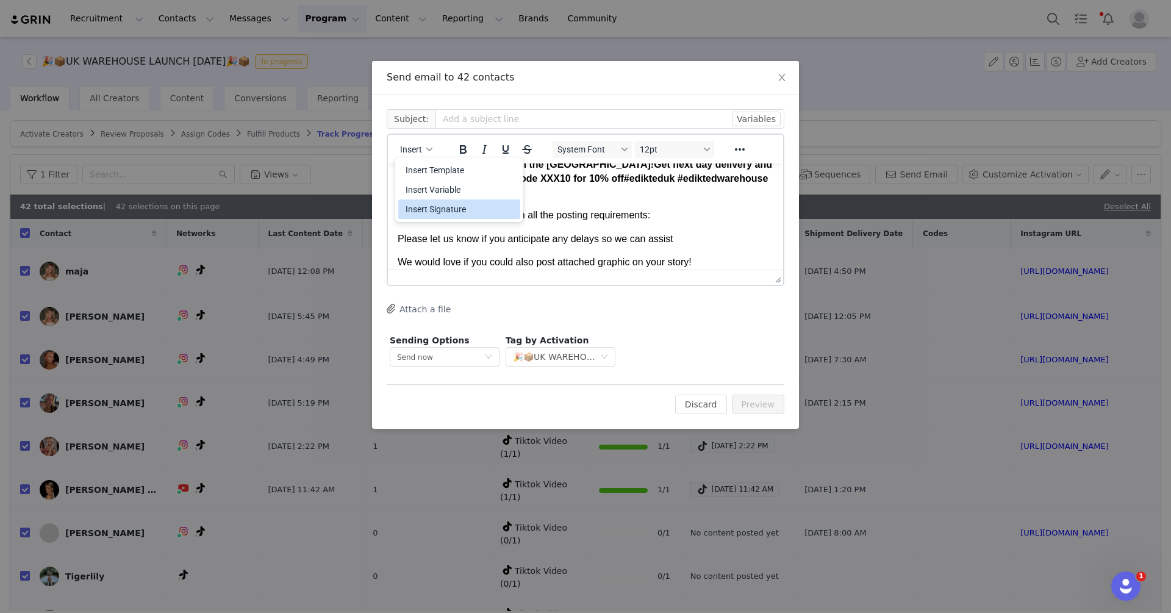
click at [464, 185] on div "Insert Variable" at bounding box center [461, 189] width 110 height 15
select select
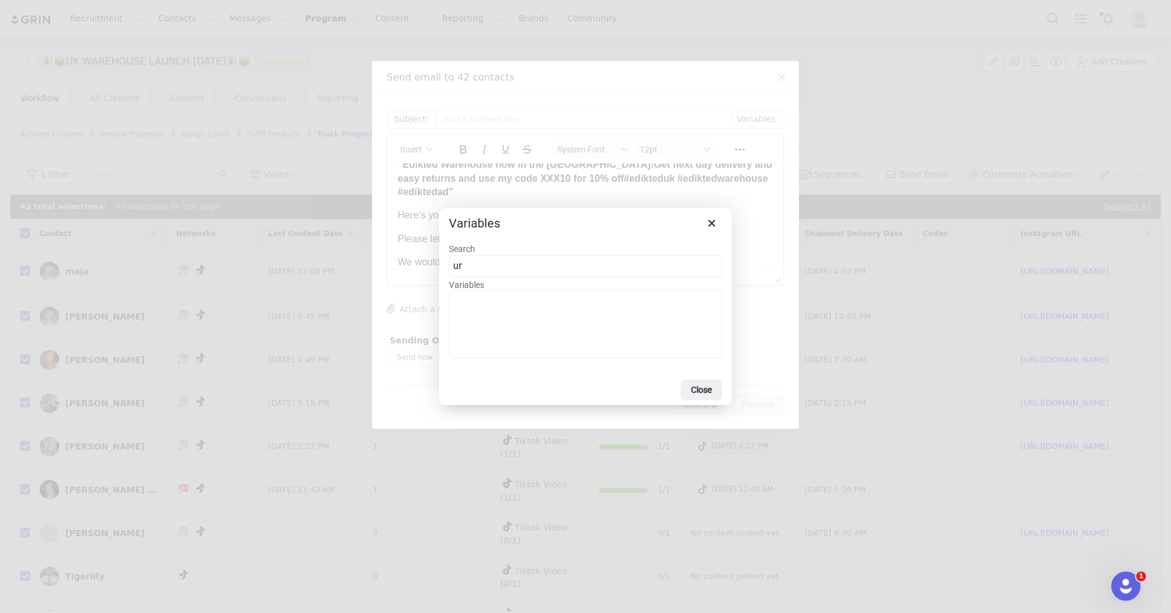
type input "u"
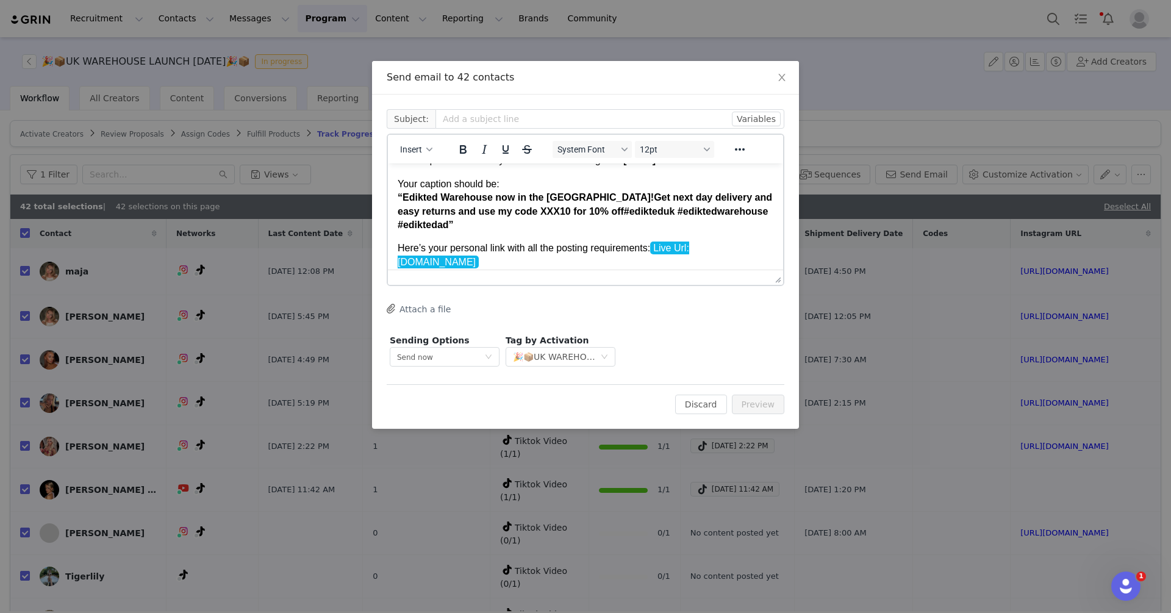
scroll to position [42, 0]
click at [405, 198] on strong "“ Edikted Warehouse now in the [GEOGRAPHIC_DATA]! Get next day delivery and eas…" at bounding box center [585, 212] width 375 height 38
click at [518, 203] on strong "“ Edikted Warehouse now in the [GEOGRAPHIC_DATA]! Get next day delivery and eas…" at bounding box center [585, 212] width 375 height 38
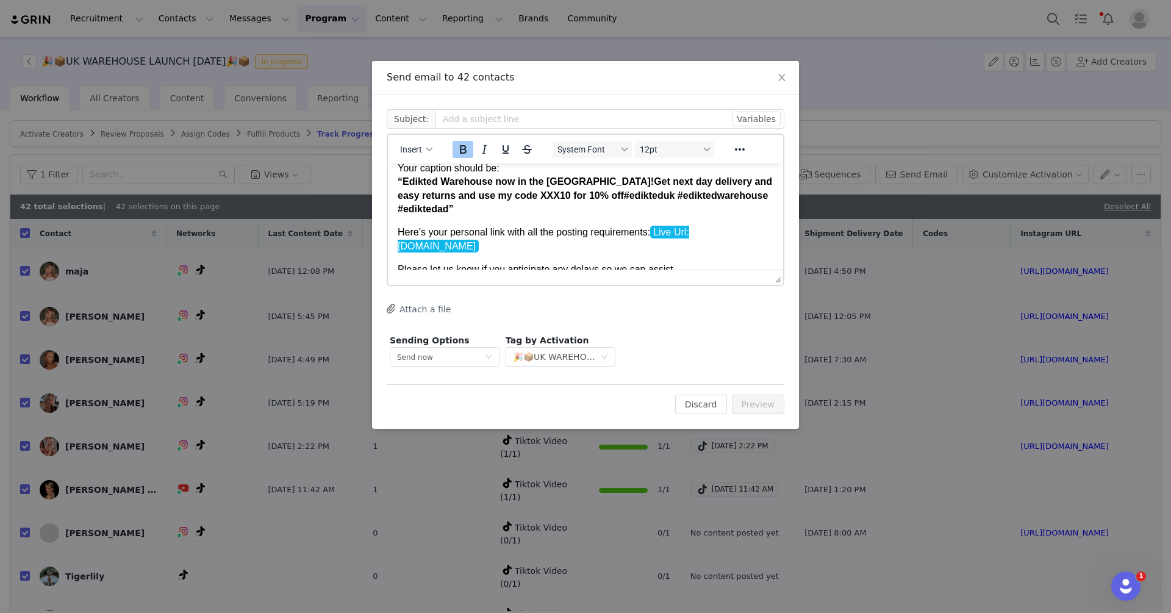
scroll to position [0, 0]
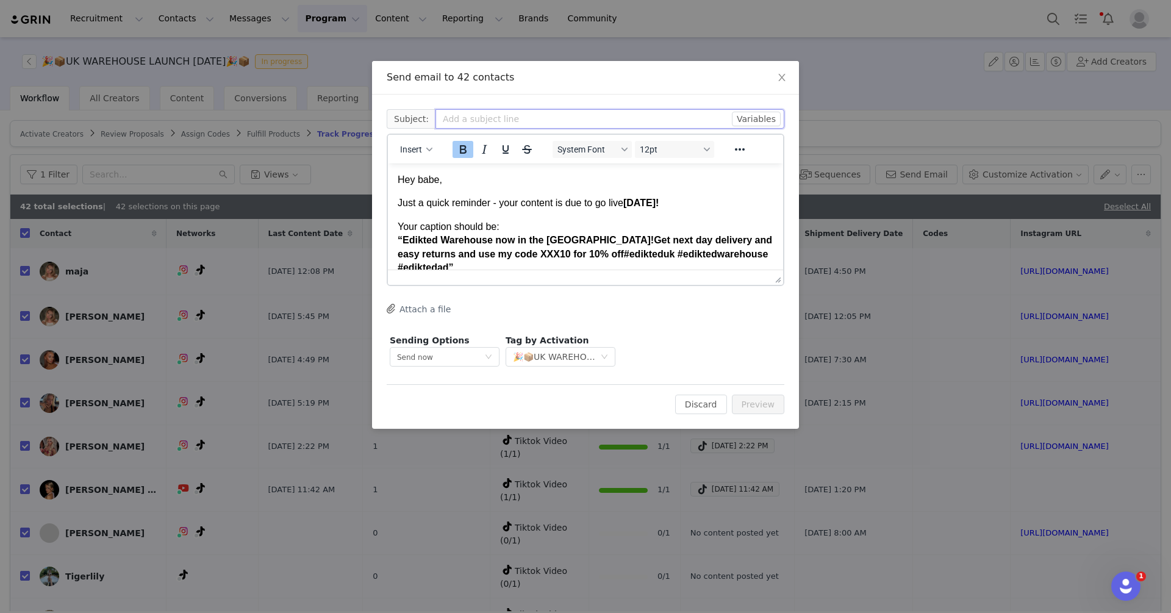
click at [461, 127] on input "text" at bounding box center [610, 119] width 349 height 20
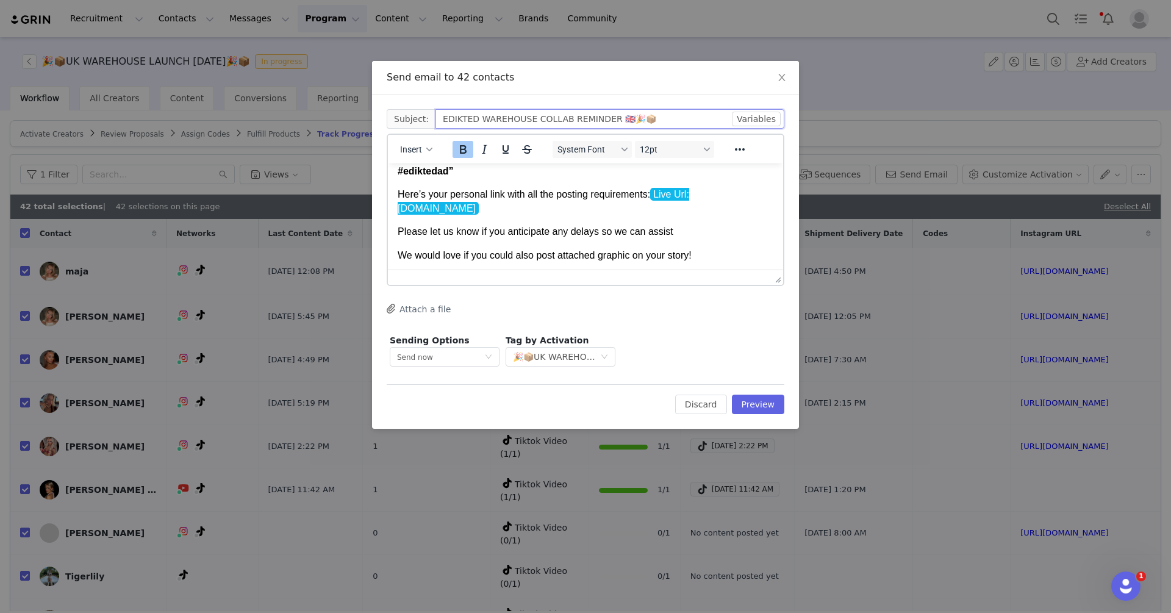
scroll to position [109, 0]
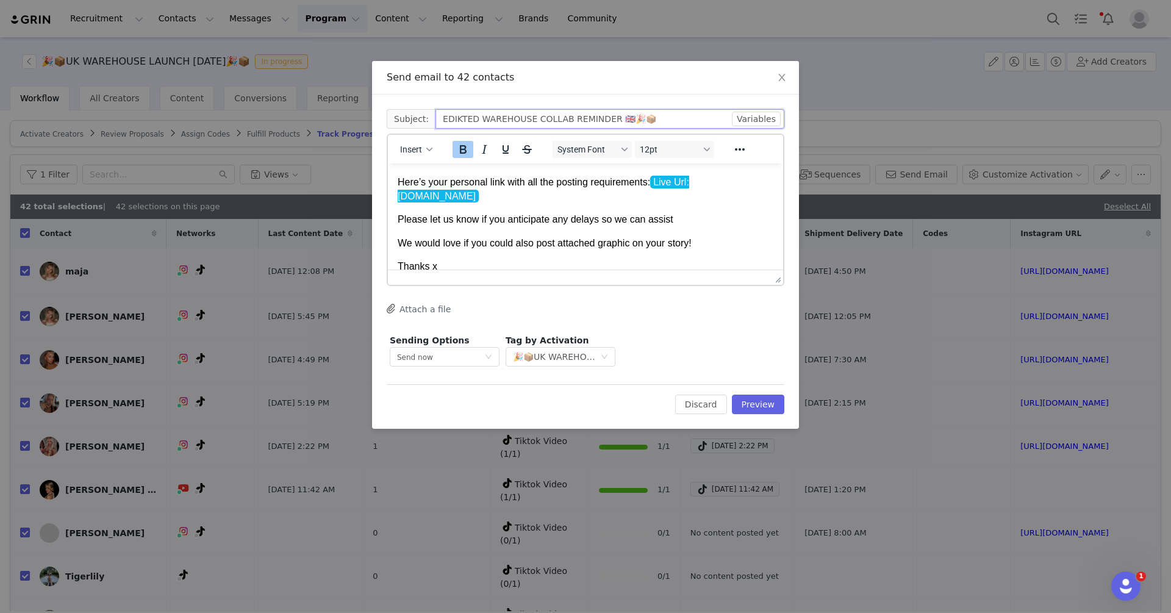
type input "EDIKTED WAREHOUSE COLLAB REMINDER 🇬🇧🎉📦"
click at [767, 391] on div "Edit Discard Preview" at bounding box center [586, 399] width 398 height 30
click at [432, 307] on button "Attach a file" at bounding box center [419, 308] width 64 height 15
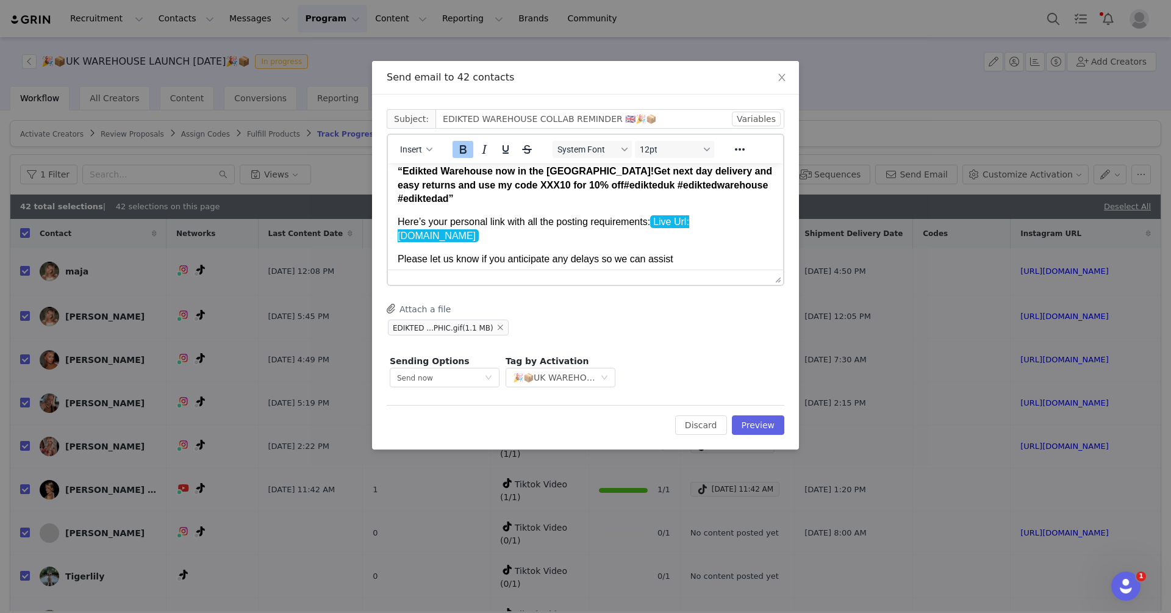
scroll to position [93, 0]
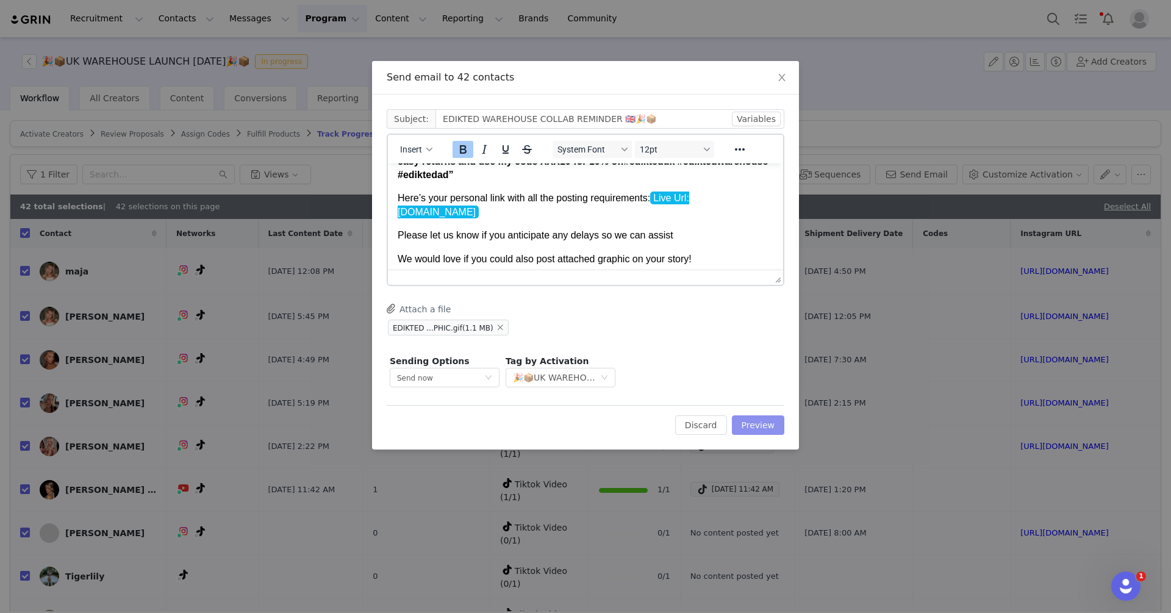
click at [755, 423] on button "Preview" at bounding box center [758, 425] width 53 height 20
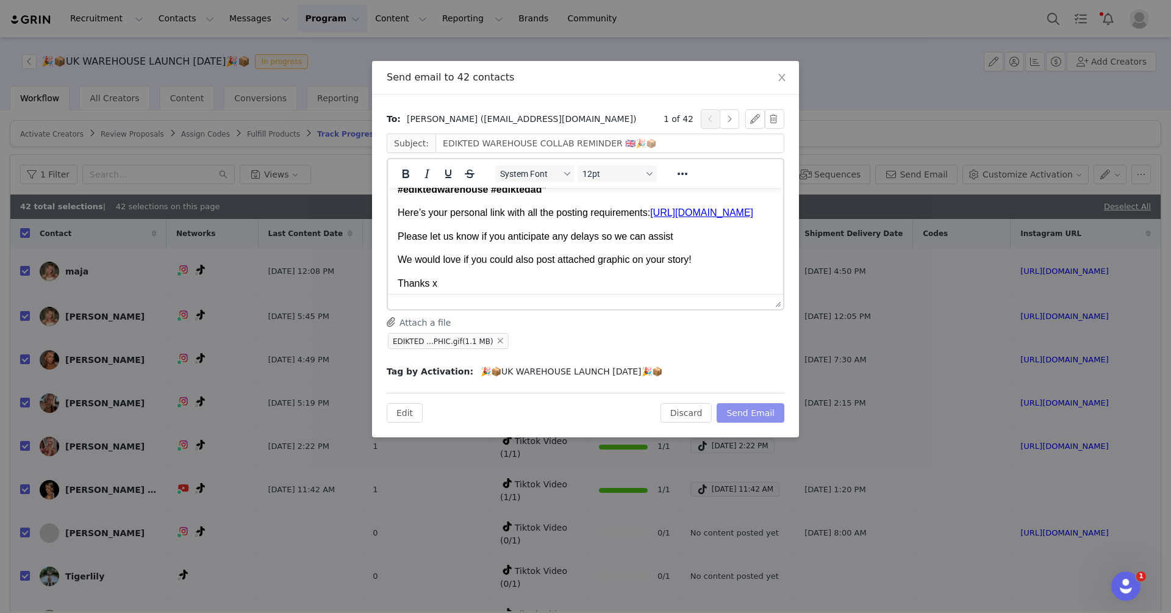
scroll to position [109, 0]
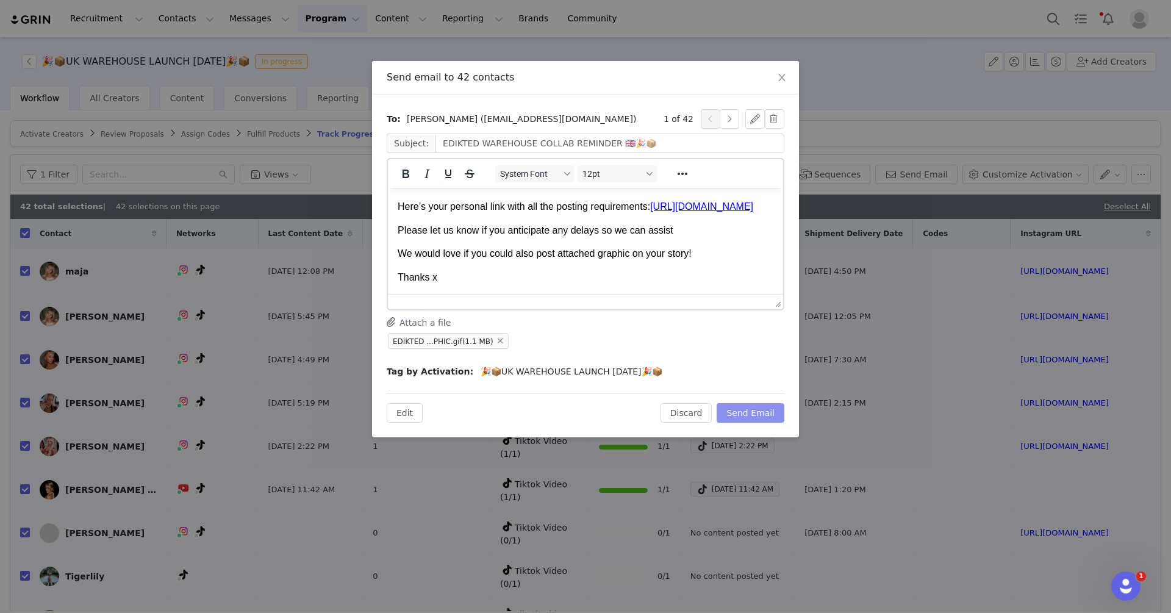
click at [737, 410] on button "Send Email" at bounding box center [751, 413] width 68 height 20
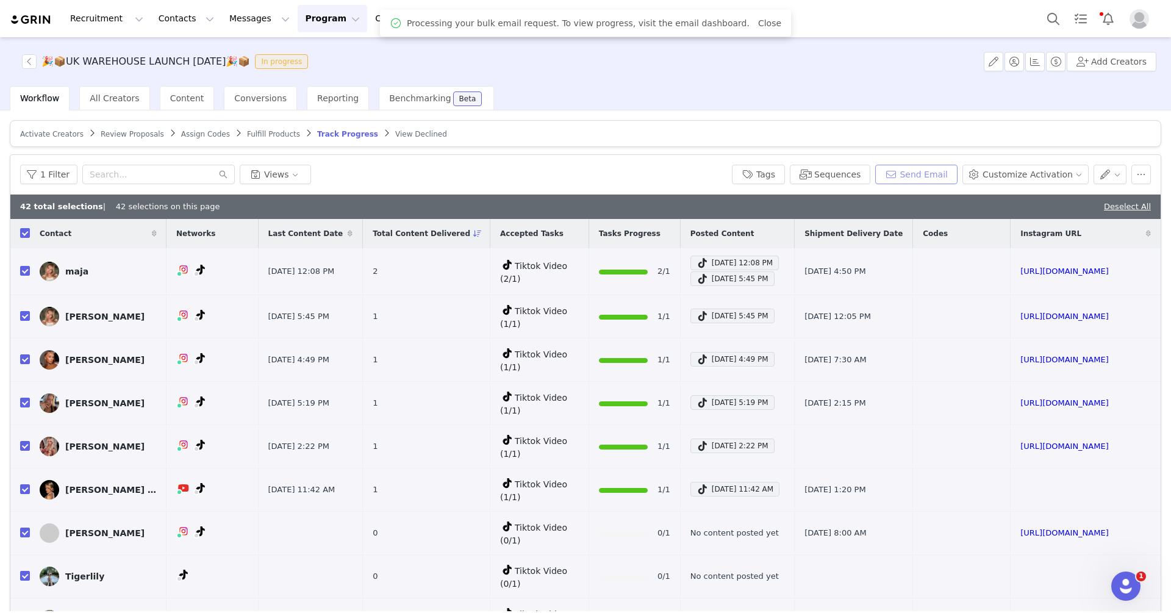
scroll to position [0, 0]
click at [1120, 209] on link "Deselect All" at bounding box center [1127, 206] width 47 height 9
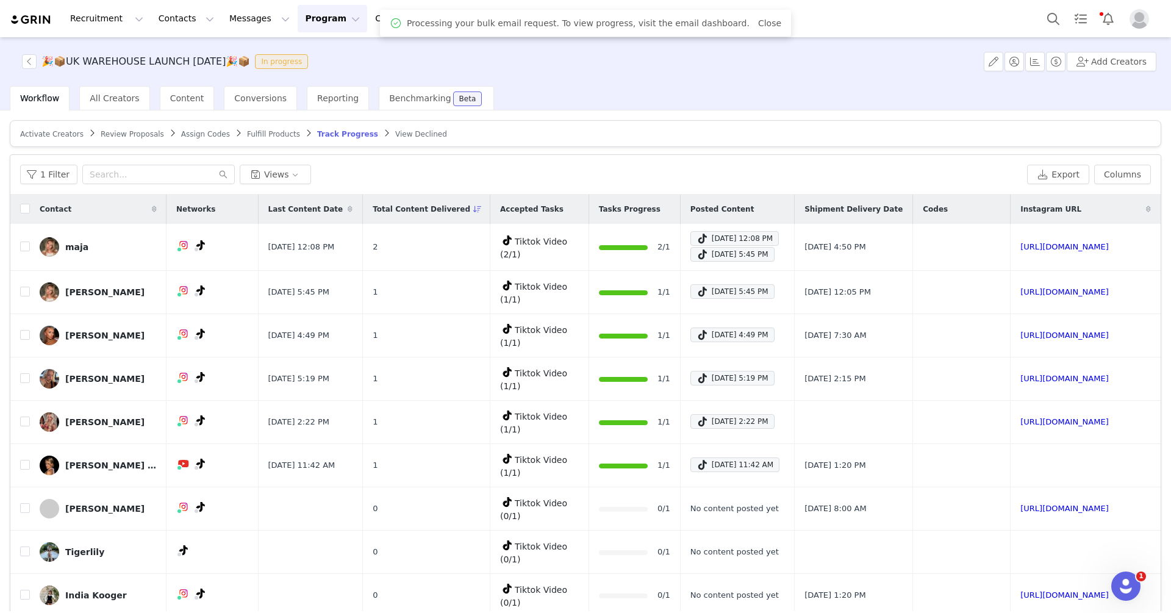
checkbox input "false"
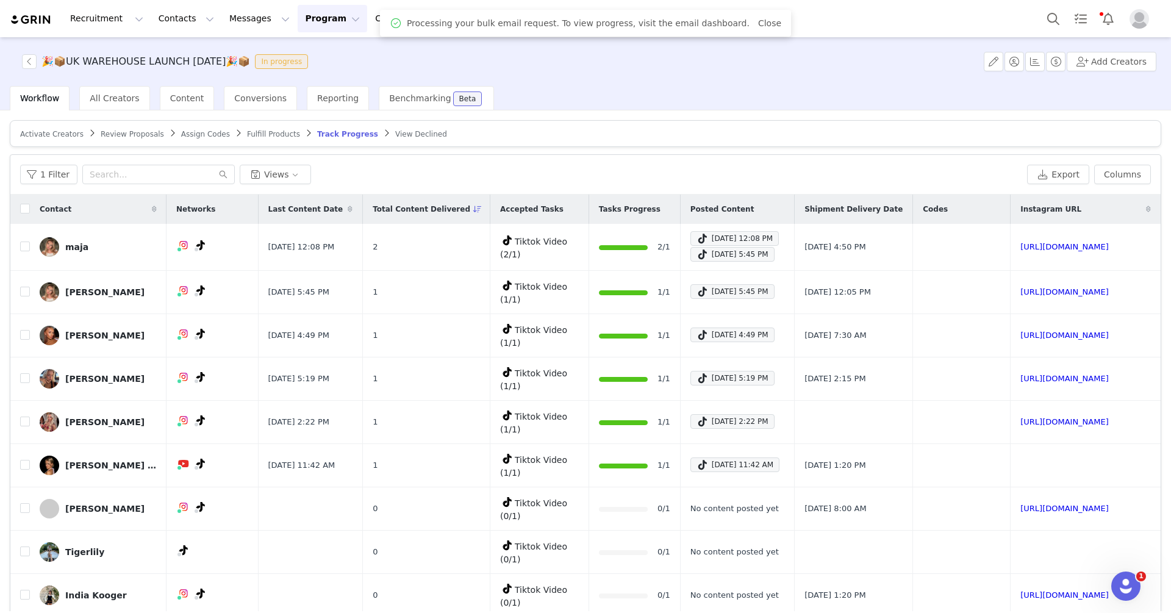
checkbox input "false"
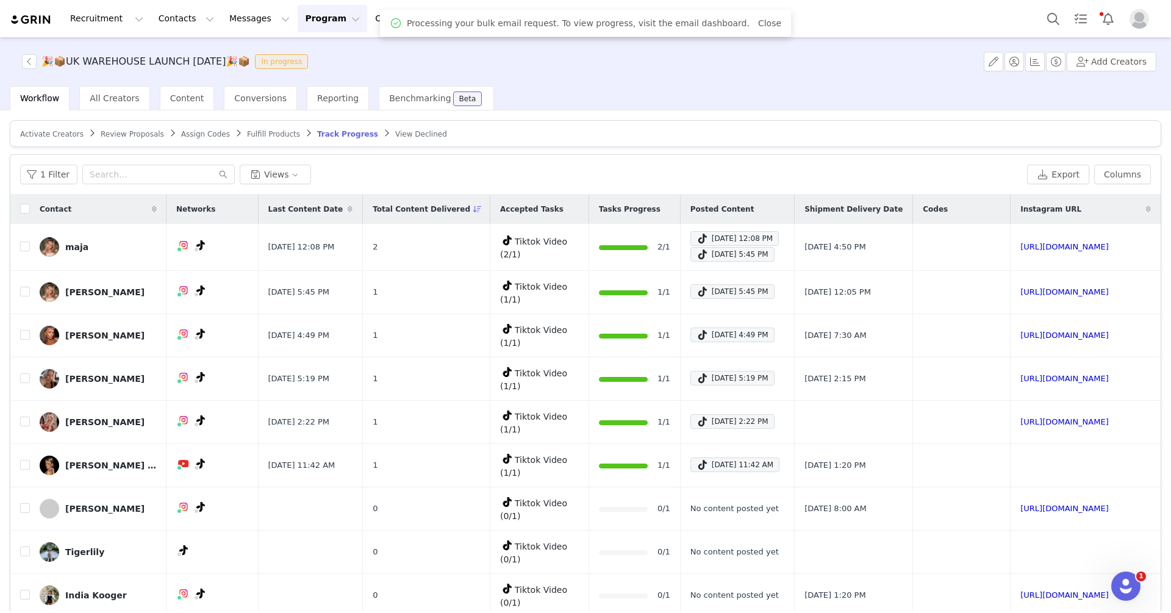
checkbox input "false"
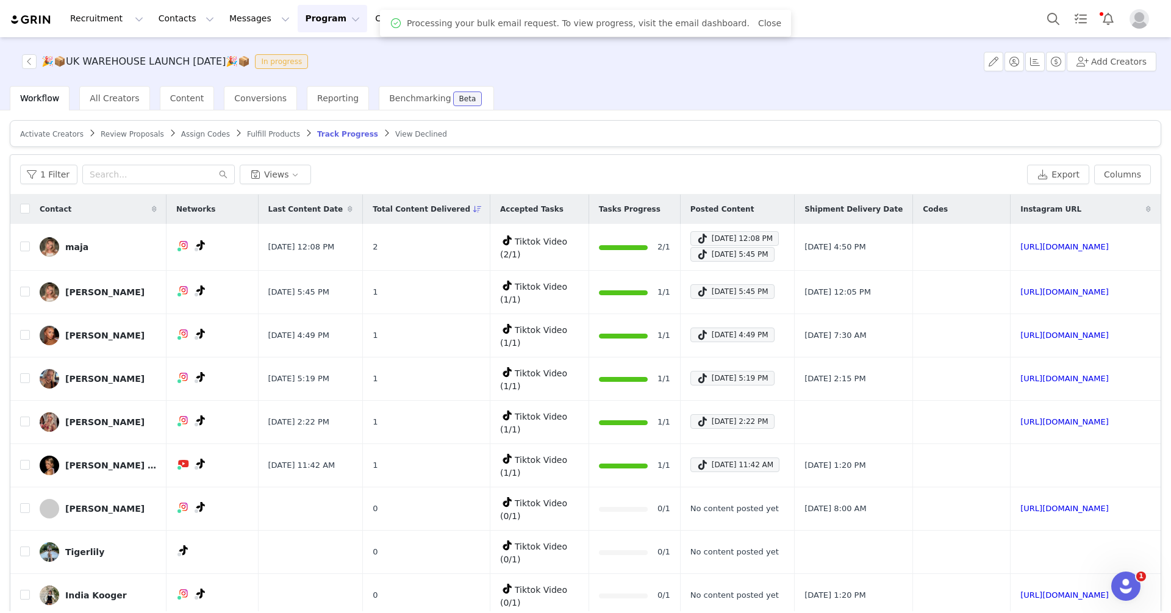
checkbox input "false"
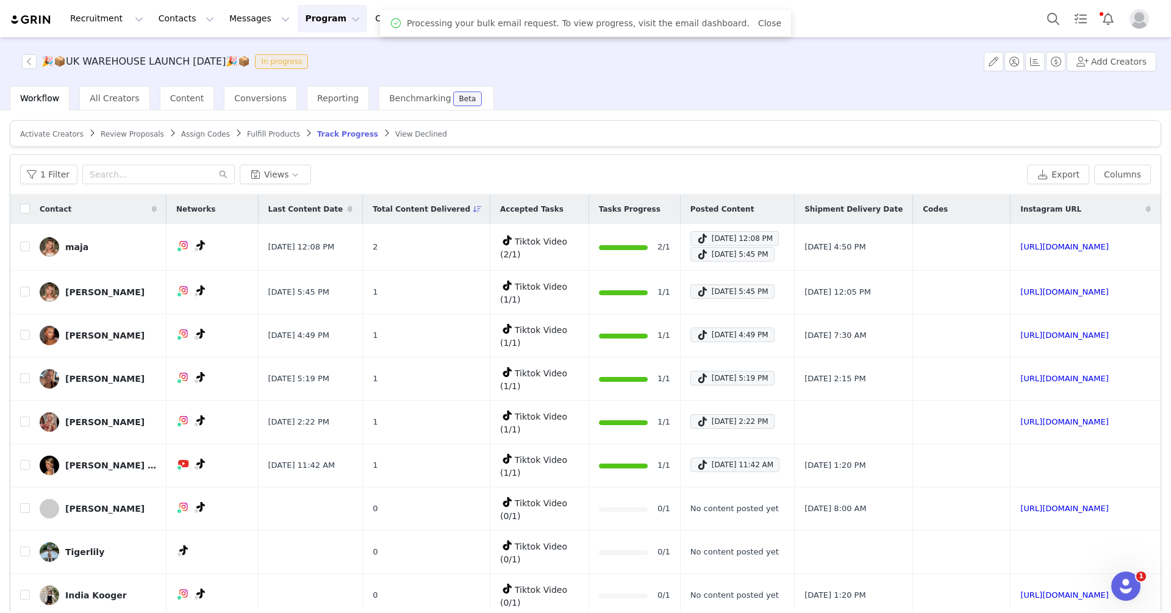
checkbox input "false"
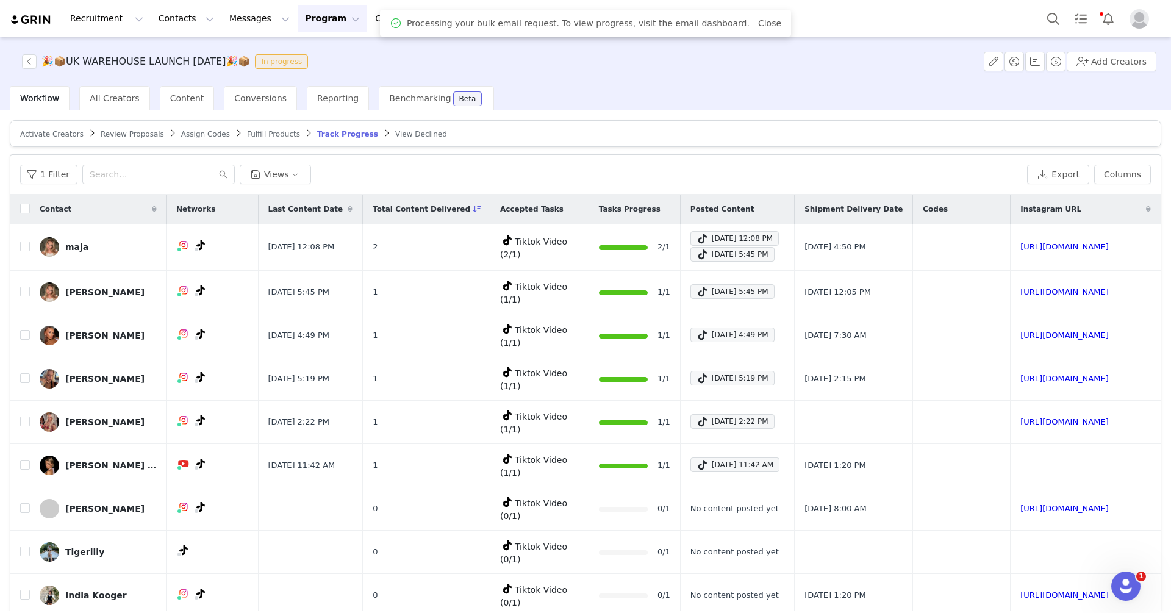
checkbox input "false"
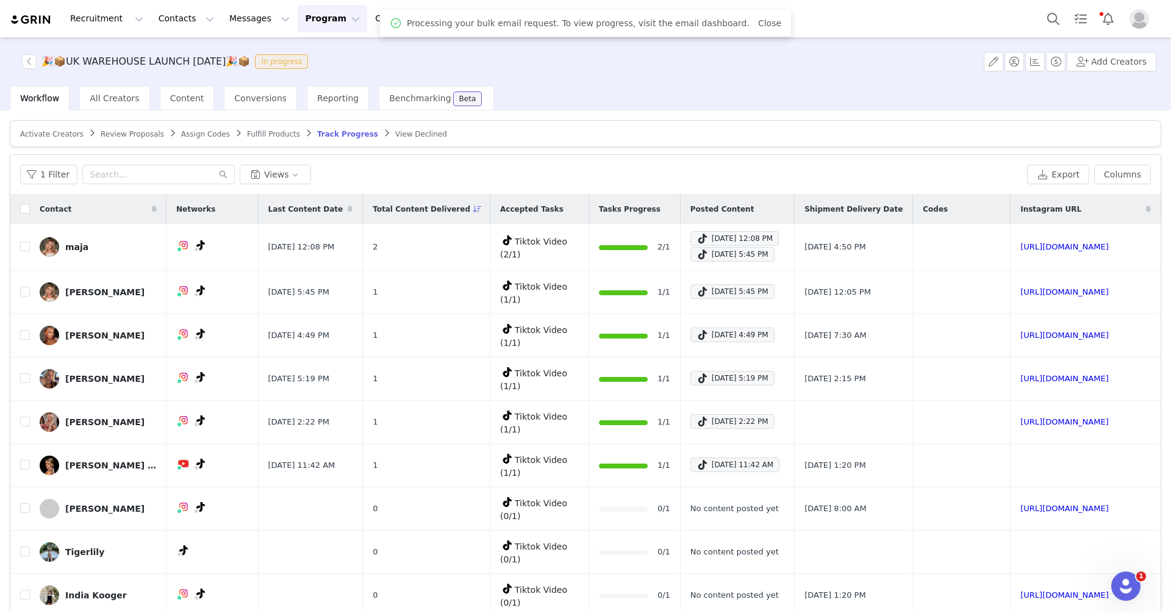
checkbox input "false"
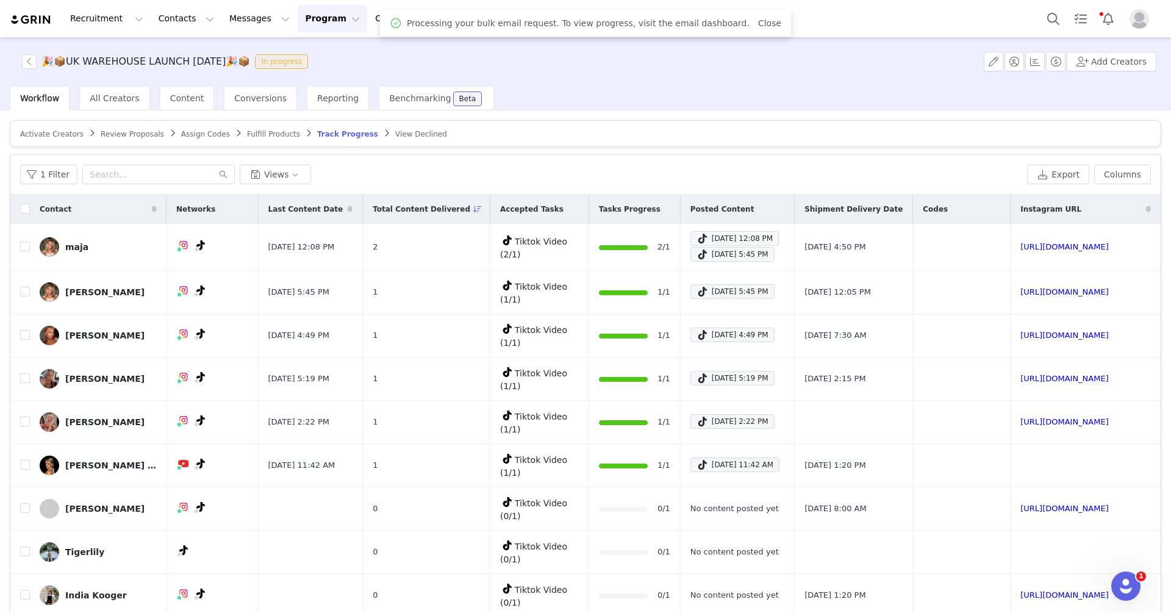
checkbox input "false"
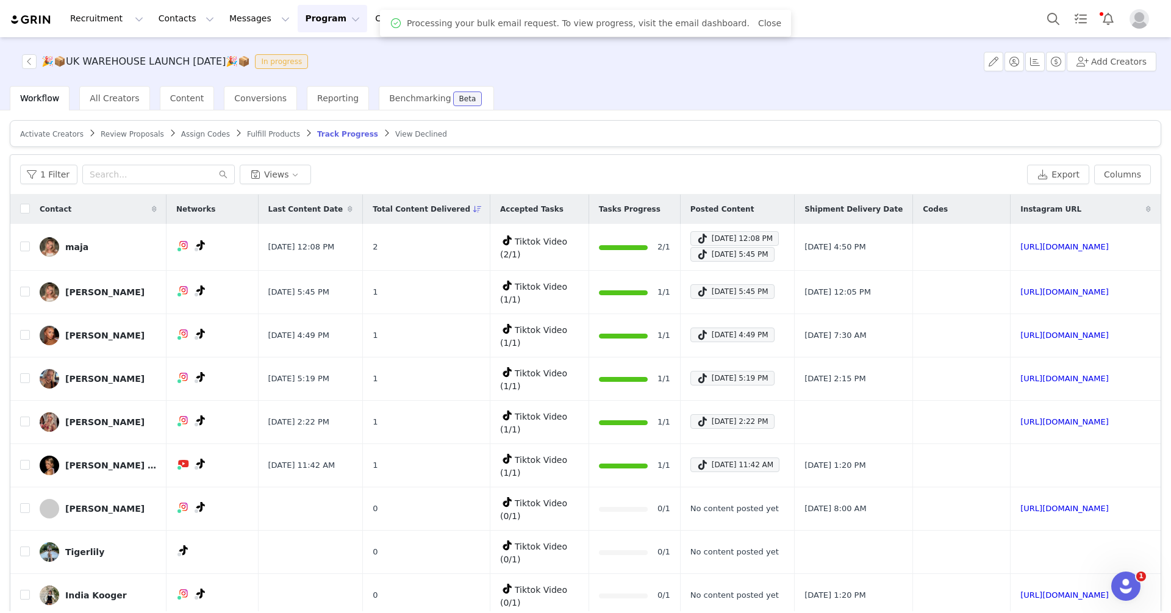
checkbox input "false"
